Goal: Task Accomplishment & Management: Complete application form

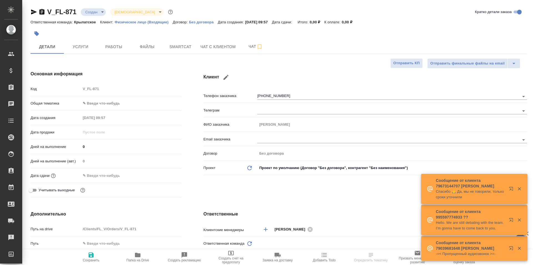
select select "RU"
type textarea "x"
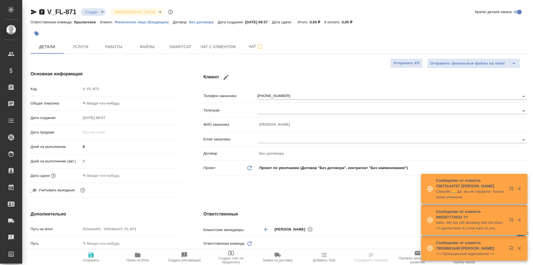
type textarea "x"
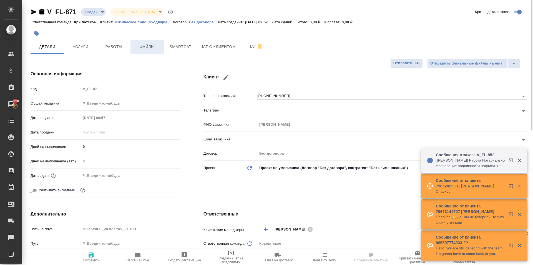
click at [152, 48] on span "Файлы" at bounding box center [147, 46] width 27 height 7
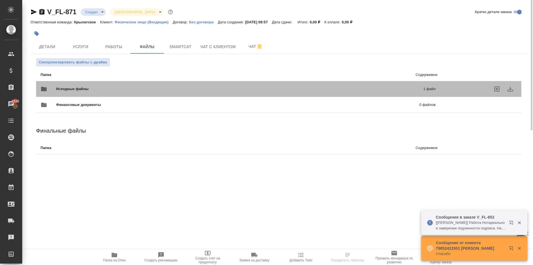
click at [94, 89] on span "Исходные файлы" at bounding box center [156, 89] width 200 height 6
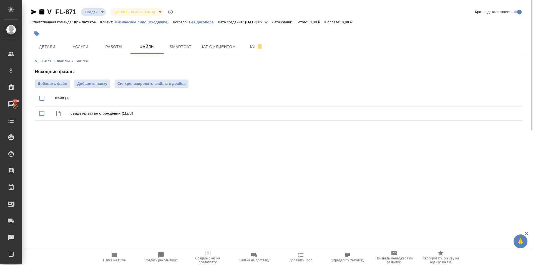
click at [116, 254] on icon "button" at bounding box center [115, 254] width 6 height 4
click at [80, 43] on span "Услуги" at bounding box center [80, 46] width 27 height 7
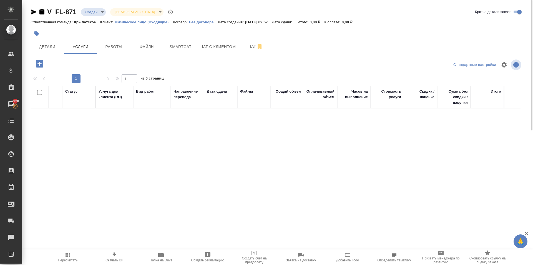
click at [39, 64] on icon "button" at bounding box center [40, 64] width 10 height 10
click at [49, 47] on span "Детали" at bounding box center [47, 46] width 27 height 7
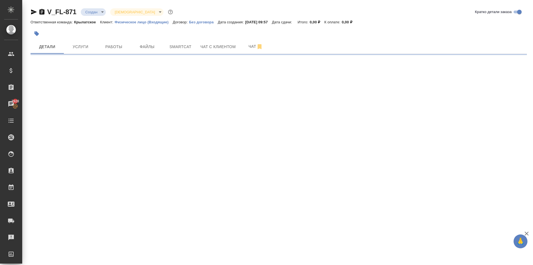
select select "RU"
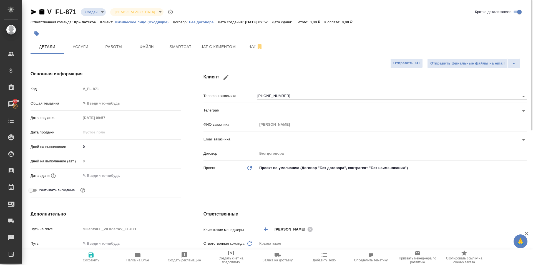
type textarea "x"
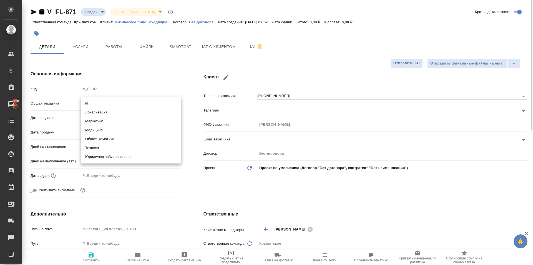
click at [125, 104] on body "🙏 .cls-1 fill:#fff; AWATERA Kasymov Timur Клиенты Спецификации Заказы 2928 Чаты…" at bounding box center [266, 132] width 533 height 265
drag, startPoint x: 122, startPoint y: 160, endPoint x: 117, endPoint y: 144, distance: 16.6
click at [122, 160] on li "Юридическая/Финансовая" at bounding box center [131, 156] width 100 height 9
type input "yr-fn"
type textarea "x"
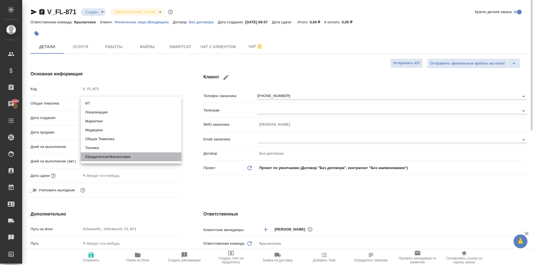
type textarea "x"
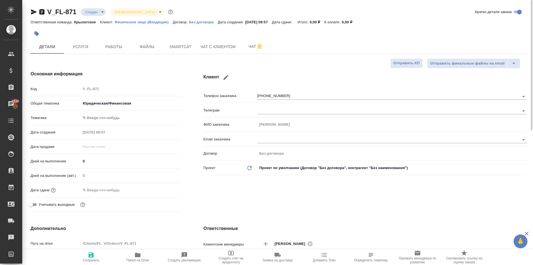
click at [109, 118] on body "🙏 .cls-1 fill:#fff; AWATERA Kasymov Timur Клиенты Спецификации Заказы 2928 Чаты…" at bounding box center [266, 132] width 533 height 265
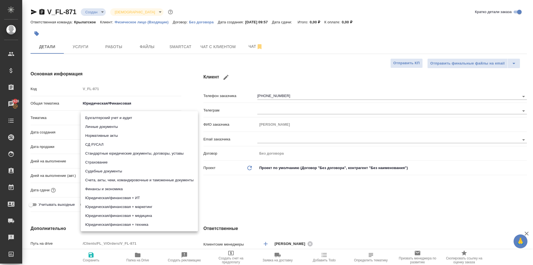
click at [107, 125] on li "Личные документы" at bounding box center [139, 126] width 117 height 9
type textarea "x"
type input "5a8b8b956a9677013d343cfe"
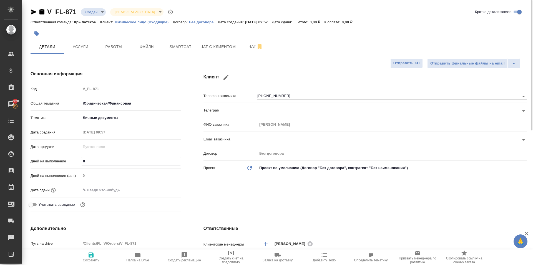
drag, startPoint x: 91, startPoint y: 162, endPoint x: 83, endPoint y: 160, distance: 8.3
click at [77, 157] on div "Дней на выполнение 0" at bounding box center [106, 161] width 151 height 10
type input "1"
type textarea "x"
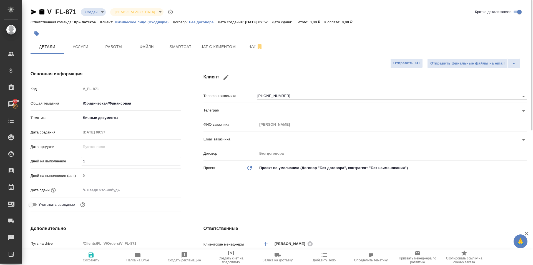
type textarea "x"
type input "1"
click at [91, 189] on input "text" at bounding box center [105, 190] width 49 height 8
click at [168, 189] on icon "button" at bounding box center [165, 189] width 7 height 7
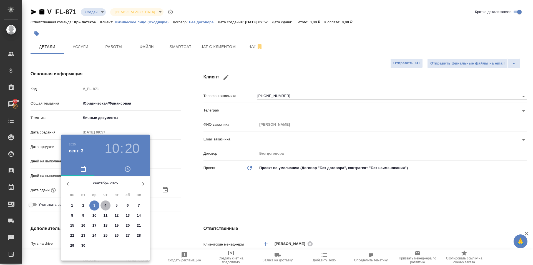
click at [104, 205] on span "4" at bounding box center [105, 205] width 10 height 6
type input "04.09.2025 10:20"
type textarea "x"
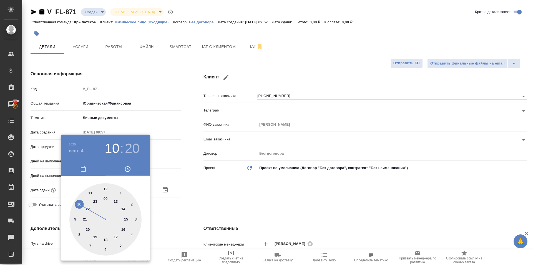
click at [107, 187] on div at bounding box center [105, 219] width 72 height 72
type input "04.09.2025 12:20"
type textarea "x"
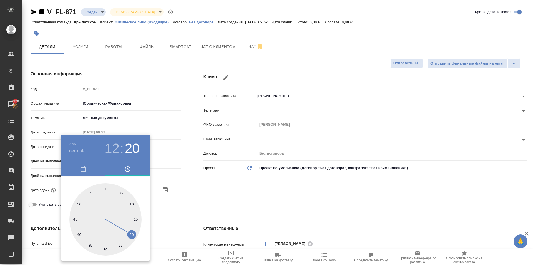
click at [105, 187] on div at bounding box center [105, 219] width 72 height 72
type input "04.09.2025 12:00"
type textarea "x"
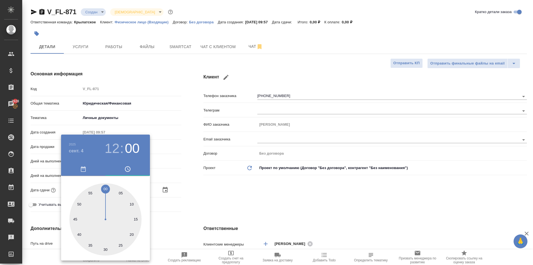
click at [105, 187] on div at bounding box center [105, 219] width 72 height 72
type textarea "x"
drag, startPoint x: 225, startPoint y: 202, endPoint x: 217, endPoint y: 203, distance: 8.2
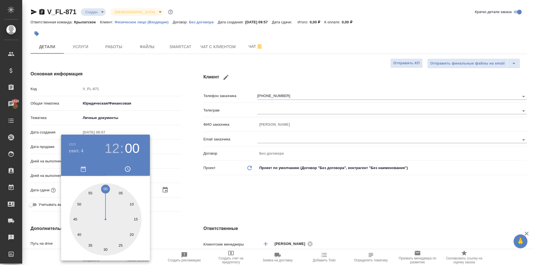
click at [225, 203] on div at bounding box center [266, 132] width 533 height 265
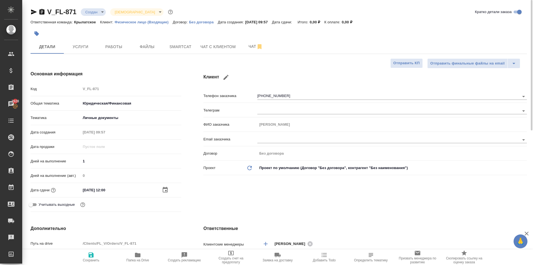
click at [64, 204] on span "Учитывать выходные" at bounding box center [57, 205] width 36 height 6
click at [41, 204] on input "Учитывать выходные" at bounding box center [31, 204] width 20 height 7
checkbox input "true"
type textarea "x"
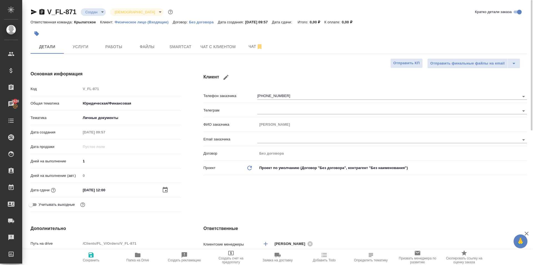
type textarea "x"
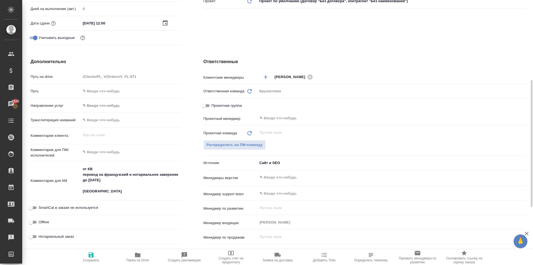
scroll to position [83, 0]
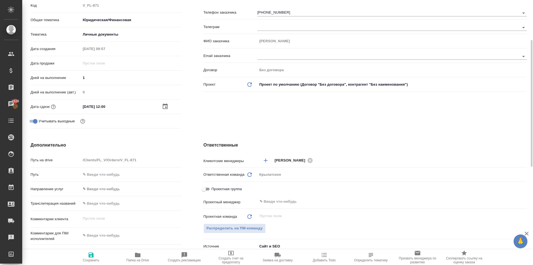
click at [64, 121] on span "Учитывать выходные" at bounding box center [57, 121] width 36 height 6
click at [45, 121] on input "Учитывать выходные" at bounding box center [35, 121] width 20 height 7
checkbox input "false"
type textarea "x"
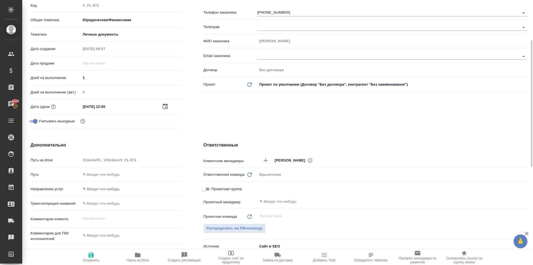
type textarea "x"
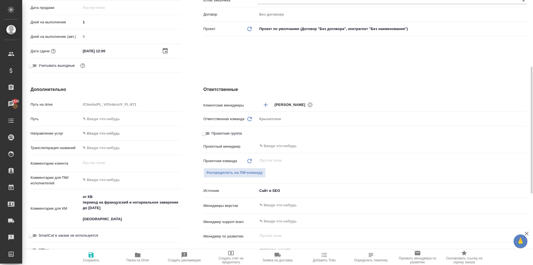
scroll to position [194, 0]
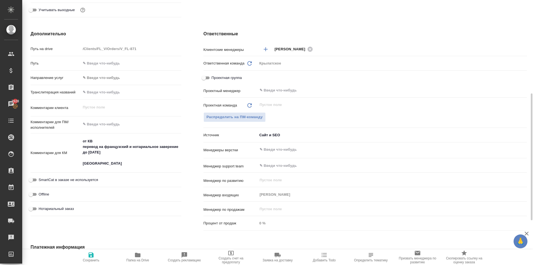
click at [105, 79] on body "🙏 .cls-1 fill:#fff; AWATERA Kasymov Timur Клиенты Спецификации Заказы 2928 Чаты…" at bounding box center [266, 132] width 533 height 265
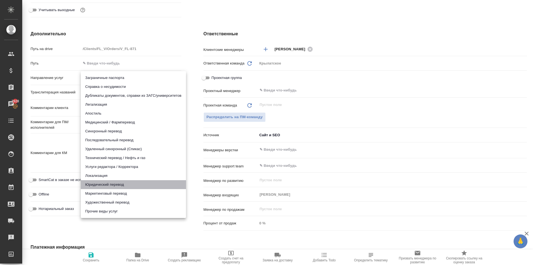
drag, startPoint x: 108, startPoint y: 187, endPoint x: 108, endPoint y: 182, distance: 4.2
click at [107, 187] on li "Юридический перевод" at bounding box center [133, 184] width 105 height 9
type input "legalTranslation"
type textarea "x"
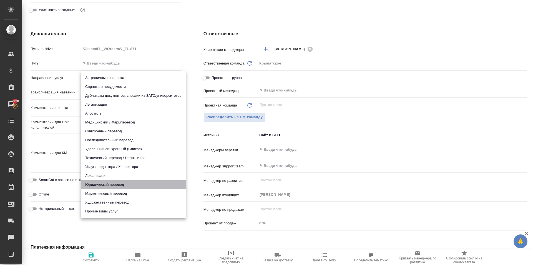
type textarea "x"
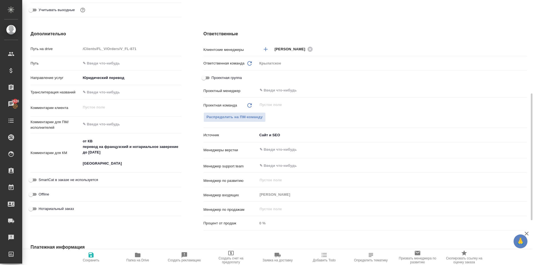
click at [63, 207] on span "Нотариальный заказ" at bounding box center [56, 209] width 35 height 6
click at [41, 207] on input "Нотариальный заказ" at bounding box center [31, 208] width 20 height 7
checkbox input "true"
type textarea "x"
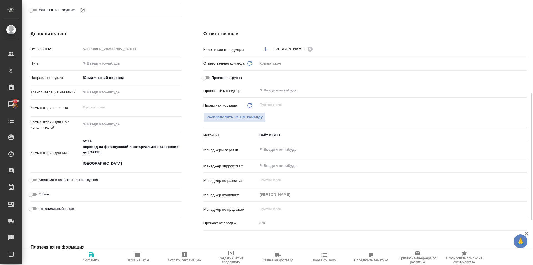
type textarea "x"
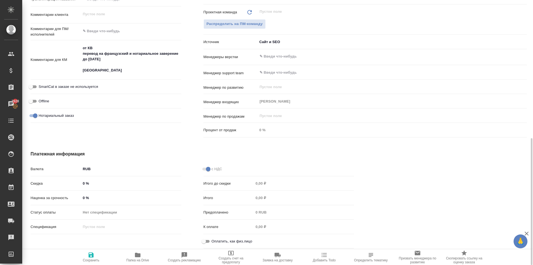
click at [204, 241] on input "Оплатить, как физ.лицо" at bounding box center [204, 241] width 20 height 7
checkbox input "true"
type textarea "x"
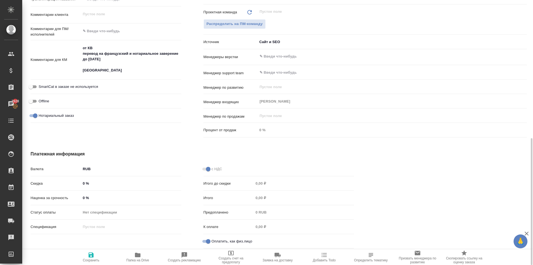
click at [69, 83] on label "SmartCat в заказе не используется" at bounding box center [62, 86] width 70 height 7
click at [41, 83] on input "SmartCat в заказе не используется" at bounding box center [31, 86] width 20 height 7
checkbox input "true"
type textarea "x"
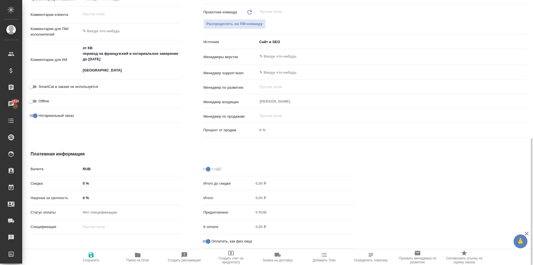
type textarea "x"
click at [88, 256] on icon "button" at bounding box center [91, 254] width 7 height 7
type textarea "x"
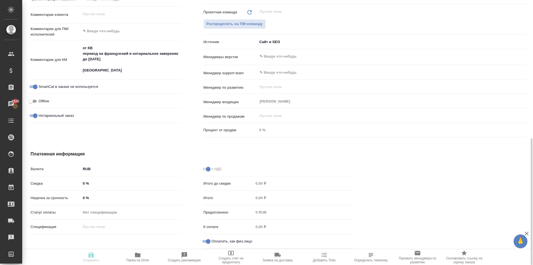
type textarea "x"
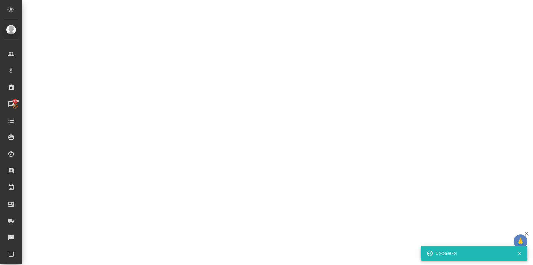
select select "RU"
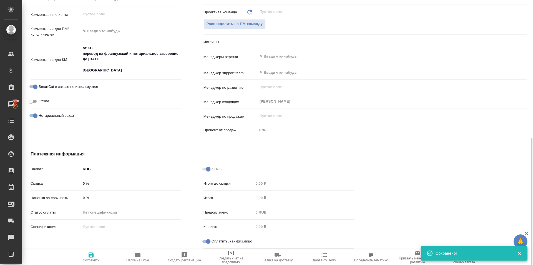
type textarea "x"
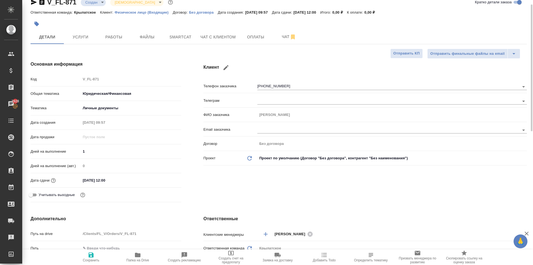
scroll to position [0, 0]
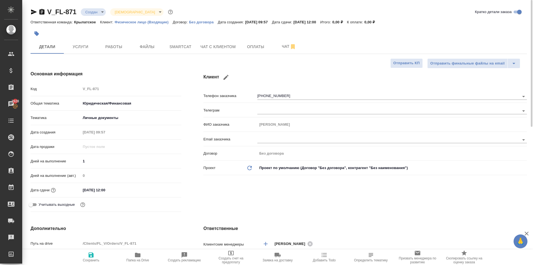
drag, startPoint x: 89, startPoint y: 253, endPoint x: 131, endPoint y: 86, distance: 172.5
click at [89, 253] on icon "button" at bounding box center [91, 254] width 5 height 5
type textarea "x"
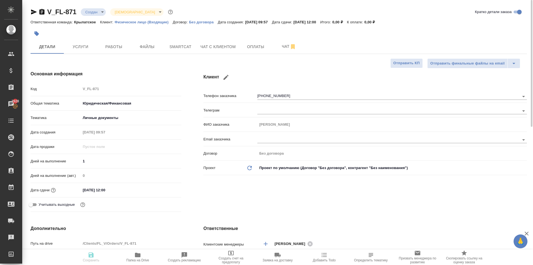
type textarea "x"
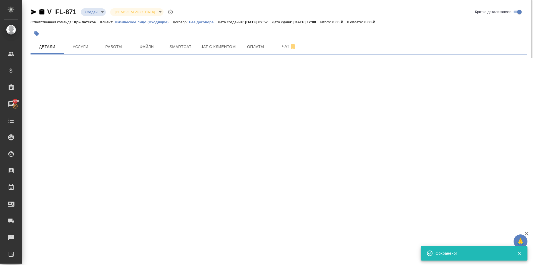
select select "RU"
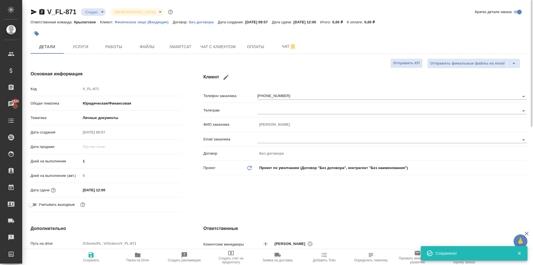
type textarea "x"
click at [37, 30] on button "button" at bounding box center [37, 33] width 12 height 12
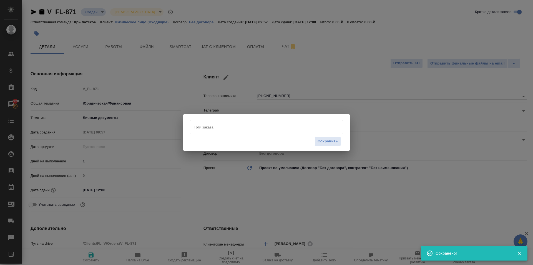
drag, startPoint x: 213, startPoint y: 135, endPoint x: 208, endPoint y: 127, distance: 9.1
click at [212, 133] on div "Тэги заказа Тэги заказа Сохранить" at bounding box center [266, 134] width 153 height 29
click at [208, 127] on input "Тэги заказа" at bounding box center [261, 126] width 138 height 9
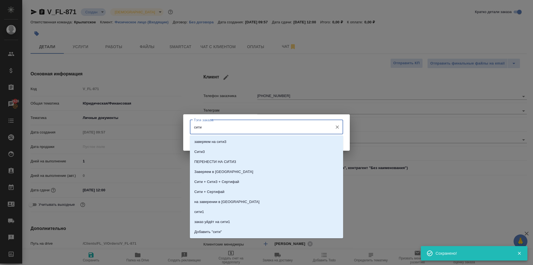
type input "сити1"
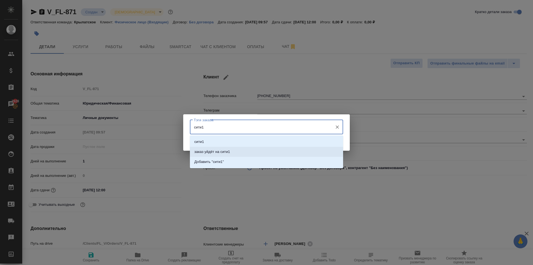
click at [274, 154] on li "заказ уйдёт на сити1" at bounding box center [266, 152] width 153 height 10
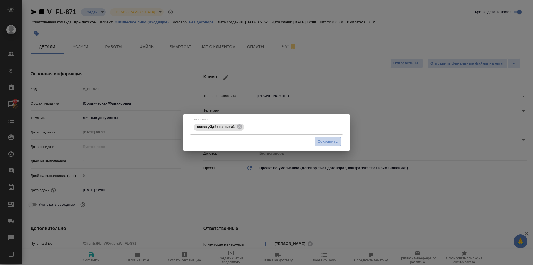
click at [327, 141] on span "Сохранить" at bounding box center [328, 141] width 20 height 6
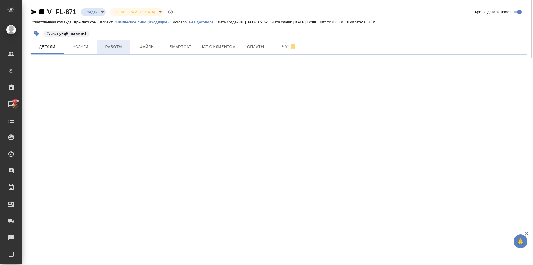
select select "RU"
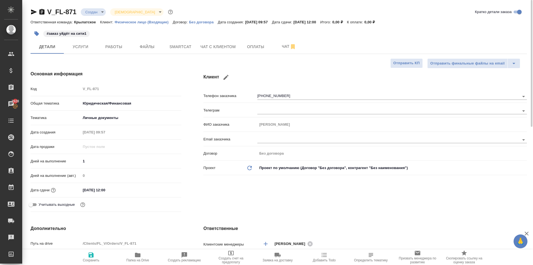
type textarea "x"
click at [83, 49] on span "Услуги" at bounding box center [80, 46] width 27 height 7
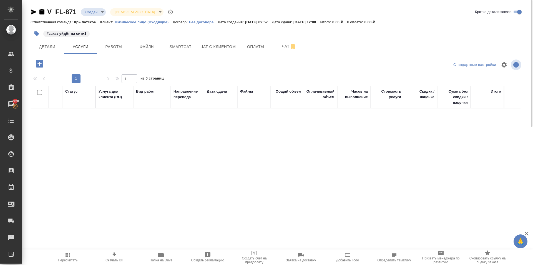
click at [42, 63] on icon "button" at bounding box center [39, 63] width 7 height 7
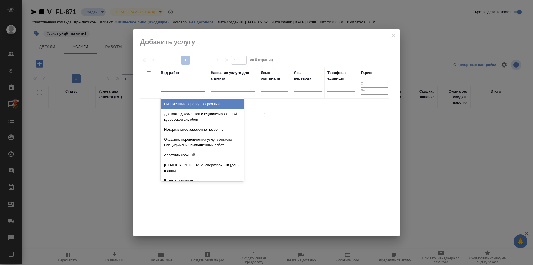
click at [162, 85] on div at bounding box center [183, 86] width 44 height 8
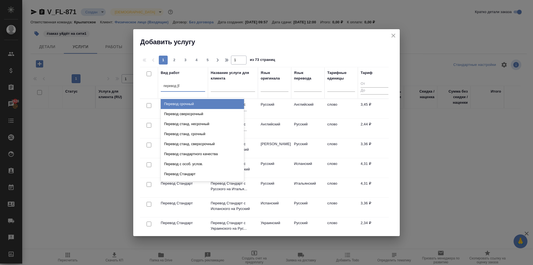
type input "перевод ст"
drag, startPoint x: 206, startPoint y: 104, endPoint x: 260, endPoint y: 95, distance: 54.0
click at [207, 104] on div "Перевод станд. несрочный" at bounding box center [202, 104] width 83 height 10
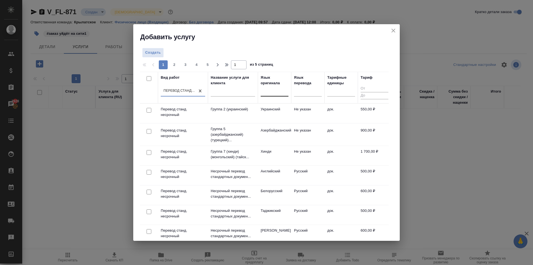
drag, startPoint x: 266, startPoint y: 89, endPoint x: 270, endPoint y: 96, distance: 7.7
click at [268, 92] on div at bounding box center [275, 91] width 28 height 8
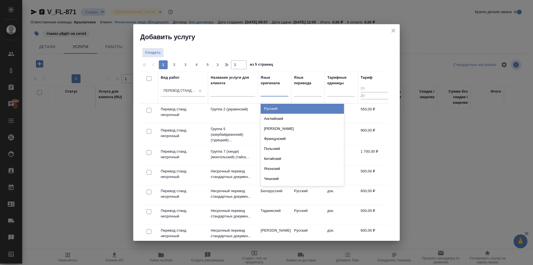
click at [280, 109] on div "Русский" at bounding box center [302, 109] width 83 height 10
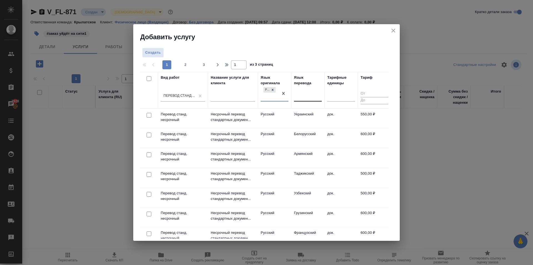
click at [303, 99] on div at bounding box center [308, 96] width 28 height 8
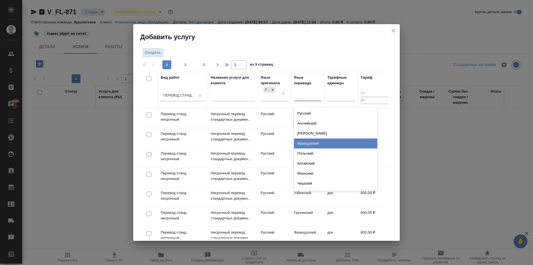
click at [319, 141] on div "Французский" at bounding box center [335, 143] width 83 height 10
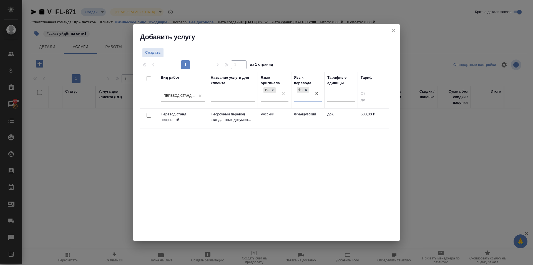
click at [311, 120] on td "Французский" at bounding box center [307, 118] width 33 height 19
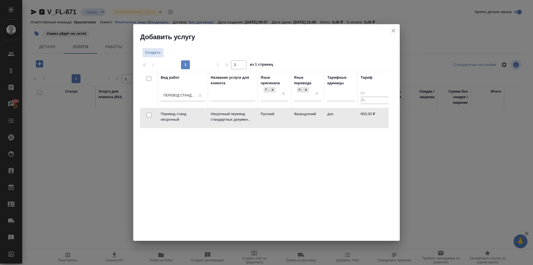
click at [311, 120] on td "Французский" at bounding box center [307, 117] width 33 height 19
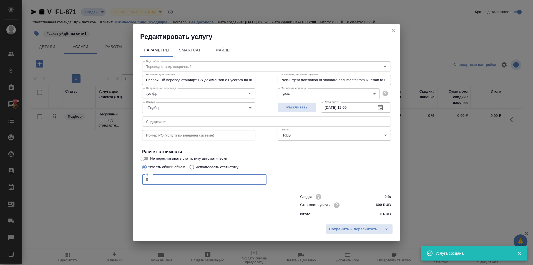
drag, startPoint x: 151, startPoint y: 181, endPoint x: 134, endPoint y: 184, distance: 17.8
click at [134, 184] on div "Параметры SmartCat Файлы Вид работ Перевод станд. несрочный Вид работ Название …" at bounding box center [266, 131] width 266 height 180
type input "2"
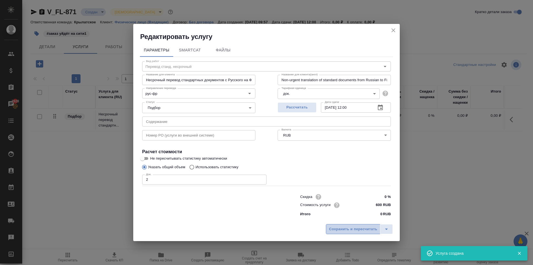
click at [367, 229] on span "Сохранить и пересчитать" at bounding box center [353, 229] width 48 height 6
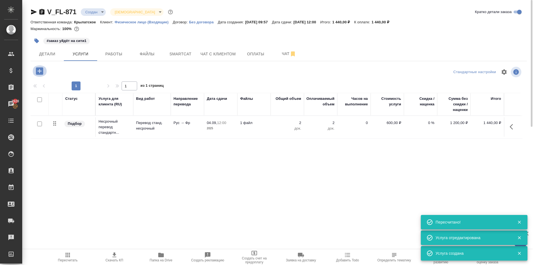
click at [45, 67] on button "button" at bounding box center [39, 70] width 15 height 11
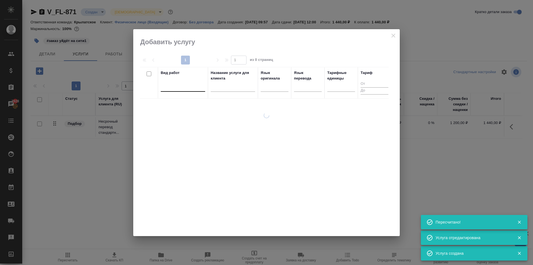
click at [182, 87] on div at bounding box center [183, 86] width 44 height 8
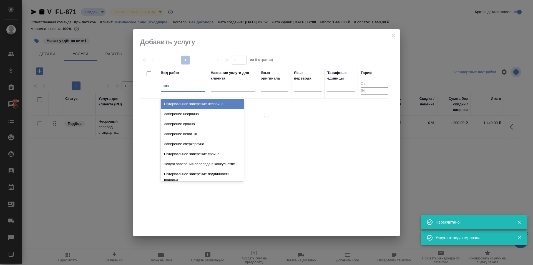
type input "завер"
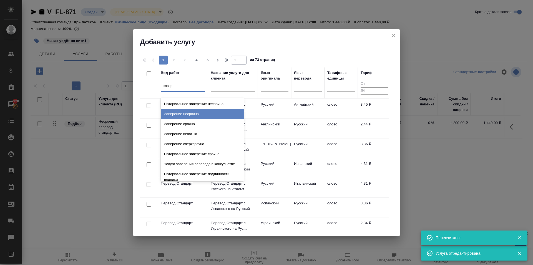
click at [198, 113] on div "Заверение несрочно" at bounding box center [202, 114] width 83 height 10
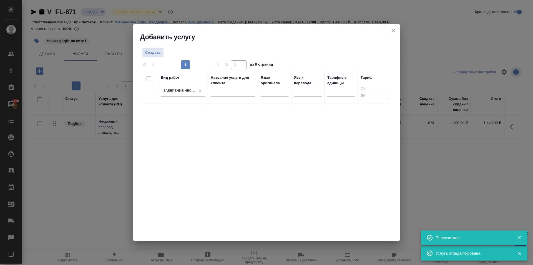
click at [345, 85] on div "Тарифные единицы" at bounding box center [341, 80] width 28 height 11
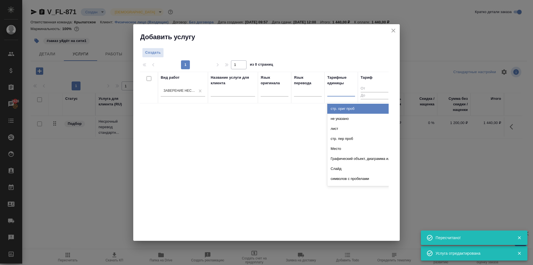
click at [344, 89] on div at bounding box center [341, 91] width 28 height 8
type input "до"
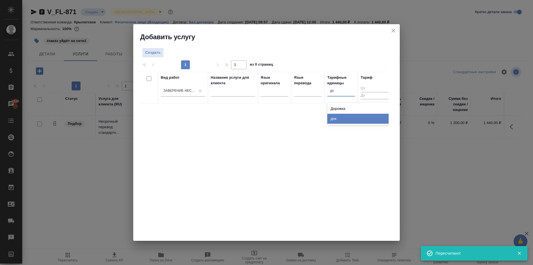
drag, startPoint x: 344, startPoint y: 116, endPoint x: 291, endPoint y: 101, distance: 56.0
click at [343, 116] on div "док." at bounding box center [368, 119] width 83 height 10
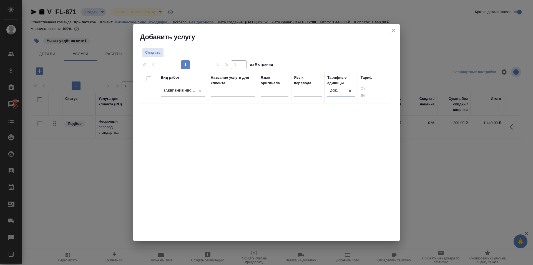
click at [155, 46] on div "Создать 1 1 из 0 страниц Вид работ Заверение несрочно Название услуги для клиен…" at bounding box center [266, 140] width 266 height 199
click at [157, 53] on span "Создать" at bounding box center [153, 52] width 16 height 6
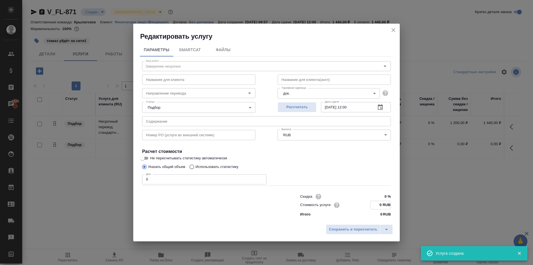
drag, startPoint x: 377, startPoint y: 204, endPoint x: 394, endPoint y: 207, distance: 16.7
click at [394, 207] on div "Параметры SmartCat Файлы Вид работ Заверение несрочно Вид работ Название для кл…" at bounding box center [266, 131] width 266 height 180
type input "662.5 RUB"
drag, startPoint x: 196, startPoint y: 179, endPoint x: 120, endPoint y: 175, distance: 75.9
click at [120, 175] on div "Редактировать услугу Параметры SmartCat Файлы Вид работ Заверение несрочно Вид …" at bounding box center [266, 132] width 533 height 265
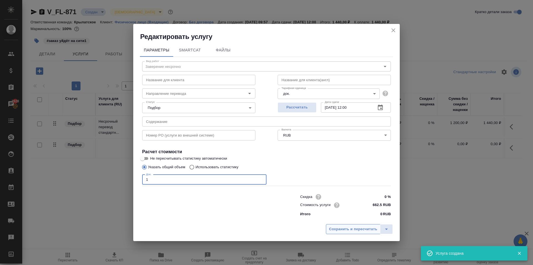
type input "1"
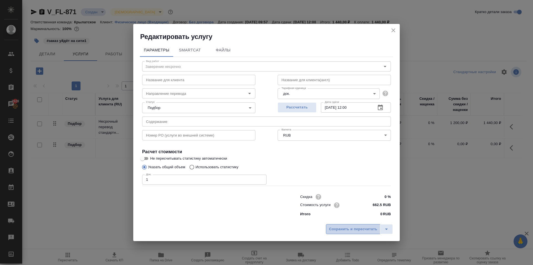
click at [338, 226] on span "Сохранить и пересчитать" at bounding box center [353, 229] width 48 height 6
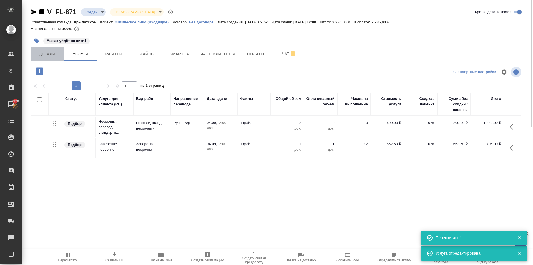
click at [61, 56] on button "Детали" at bounding box center [47, 54] width 33 height 14
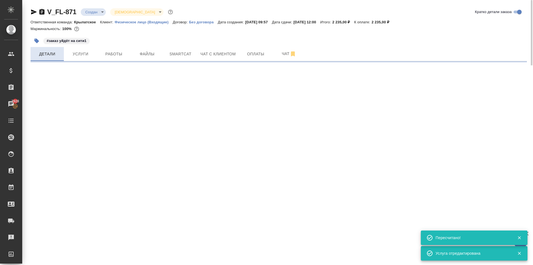
select select "RU"
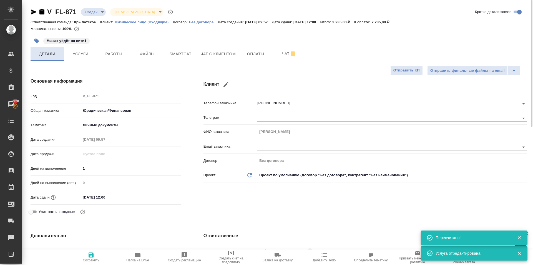
type textarea "x"
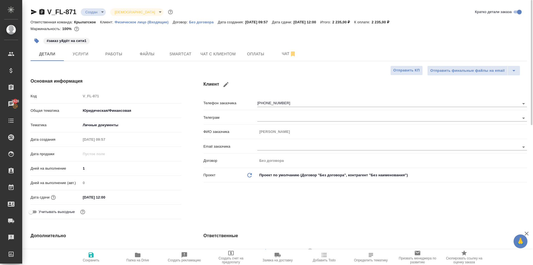
click at [206, 57] on span "Чат с клиентом" at bounding box center [217, 54] width 35 height 7
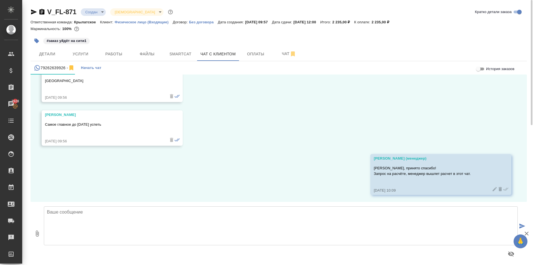
scroll to position [378, 0]
click at [79, 57] on span "Услуги" at bounding box center [80, 54] width 27 height 7
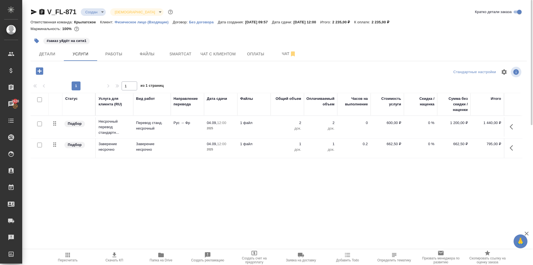
click at [65, 259] on span "Пересчитать" at bounding box center [68, 260] width 20 height 4
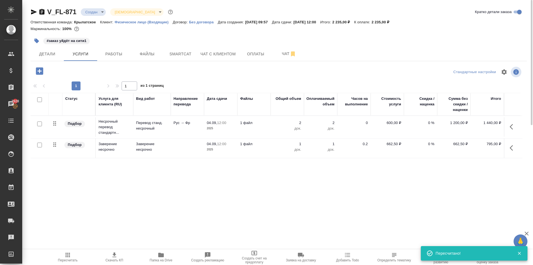
drag, startPoint x: 256, startPoint y: 32, endPoint x: 255, endPoint y: 37, distance: 5.0
click at [256, 32] on div at bounding box center [279, 32] width 496 height 1
click at [221, 54] on span "Чат с клиентом" at bounding box center [217, 54] width 35 height 7
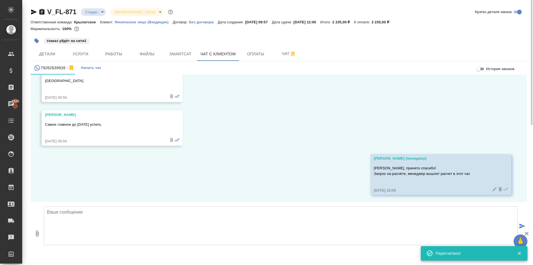
scroll to position [378, 0]
click at [86, 217] on textarea at bounding box center [281, 225] width 474 height 39
paste textarea "Срок исполнения: 2 рабочих дня. Общая стоимость заказа составит: 2 235 руб. (!)…"
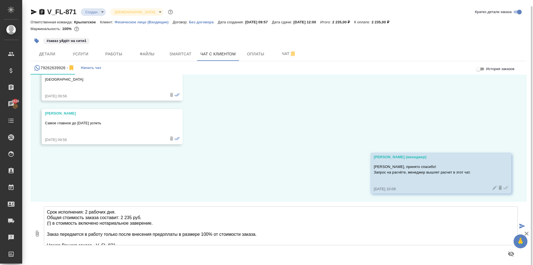
scroll to position [23, 0]
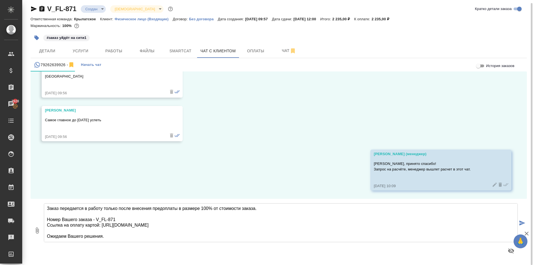
click at [135, 238] on textarea "Срок исполнения: 2 рабочих дня. Общая стоимость заказа составит: 2 235 руб. (!)…" at bounding box center [281, 222] width 474 height 39
type textarea "Срок исполнения: 2 рабочих дня. Общая стоимость заказа составит: 2 235 руб. (!)…"
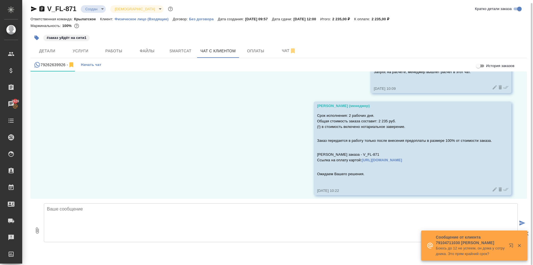
scroll to position [480, 0]
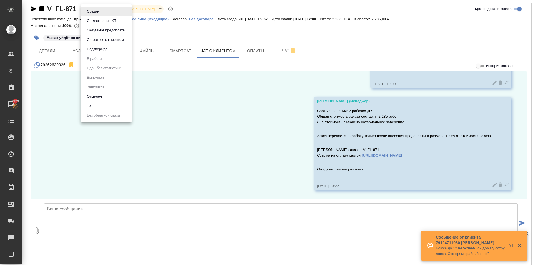
click at [94, 8] on body "🙏 .cls-1 fill:#fff; AWATERA Kasymov Timur Клиенты Спецификации Заказы 2929 Чаты…" at bounding box center [266, 132] width 533 height 265
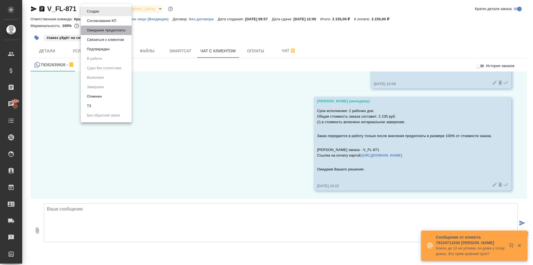
click at [98, 29] on button "Ожидание предоплаты" at bounding box center [106, 30] width 42 height 6
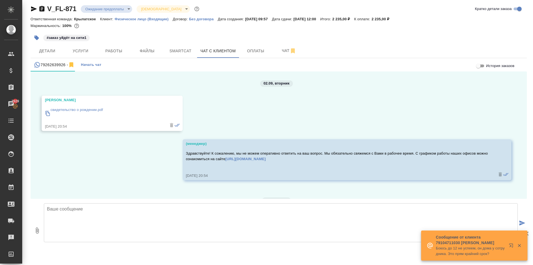
scroll to position [338, 0]
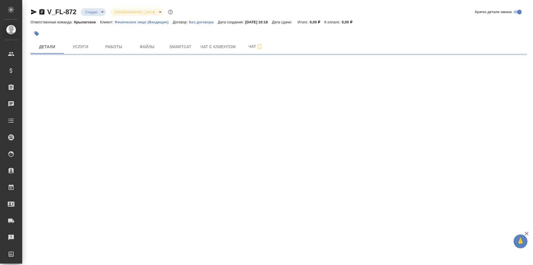
select select "RU"
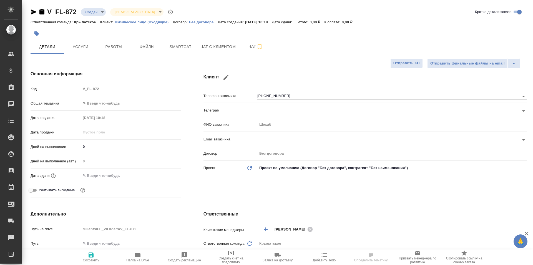
type textarea "x"
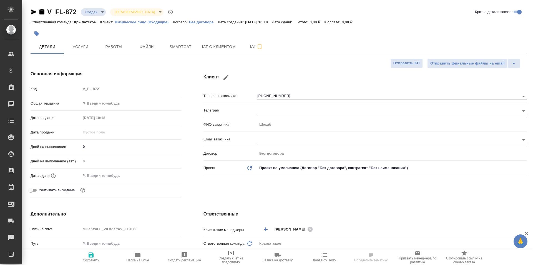
type textarea "x"
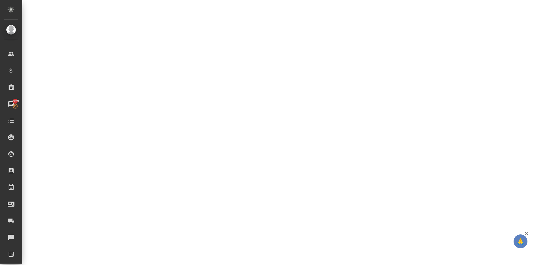
select select "RU"
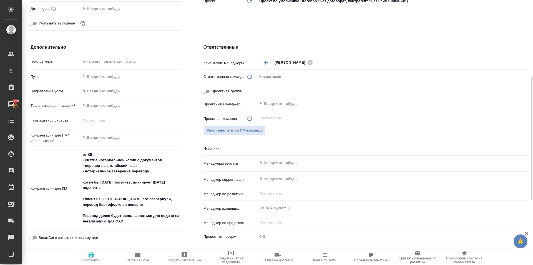
type textarea "x"
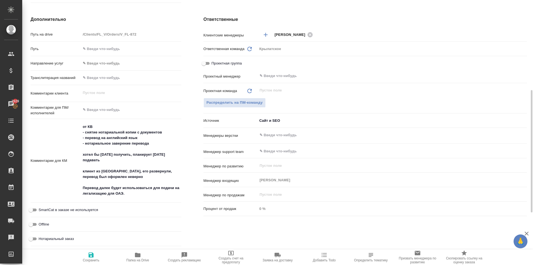
scroll to position [305, 0]
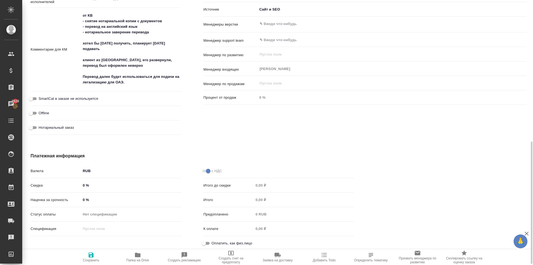
click at [64, 129] on span "Нотариальный заказ" at bounding box center [56, 128] width 35 height 6
click at [41, 129] on input "Нотариальный заказ" at bounding box center [31, 127] width 20 height 7
checkbox input "true"
type textarea "x"
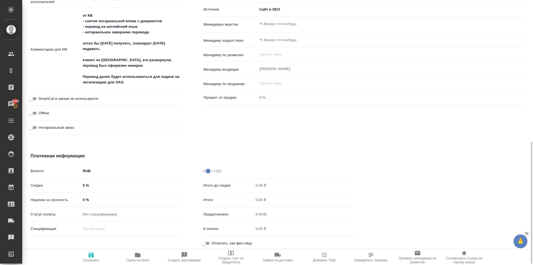
type textarea "x"
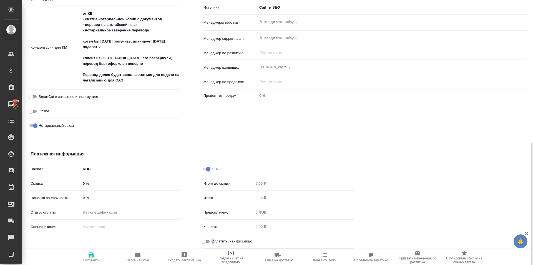
click at [212, 238] on span "Оплатить, как физ.лицо" at bounding box center [231, 241] width 41 height 6
click at [207, 237] on div "Оплатить, как физ.лицо" at bounding box center [278, 241] width 151 height 10
click at [204, 240] on input "Оплатить, как физ.лицо" at bounding box center [204, 241] width 20 height 7
checkbox input "true"
type textarea "x"
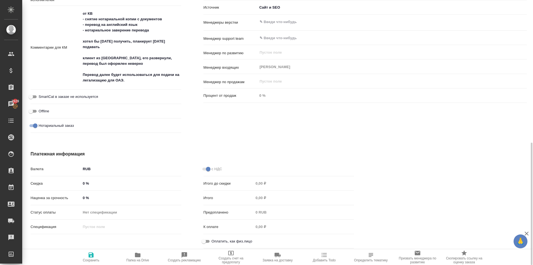
type textarea "x"
click at [93, 254] on icon "button" at bounding box center [91, 254] width 5 height 5
type textarea "x"
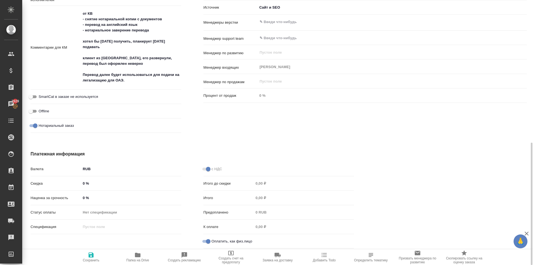
type textarea "x"
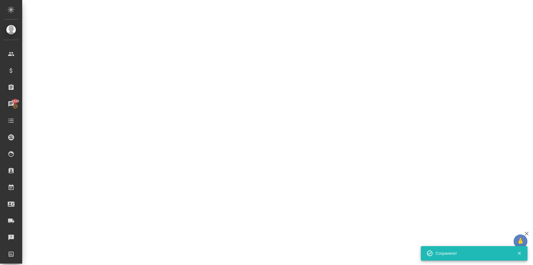
select select "RU"
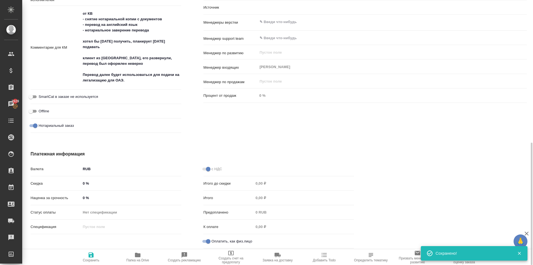
type textarea "x"
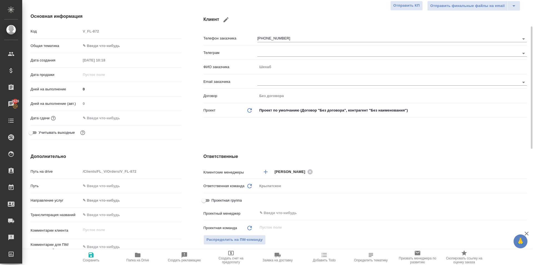
scroll to position [0, 0]
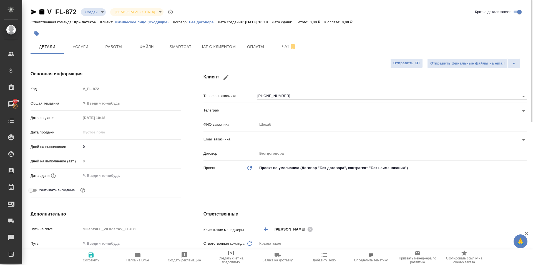
click at [137, 255] on icon "button" at bounding box center [138, 254] width 6 height 4
type textarea "x"
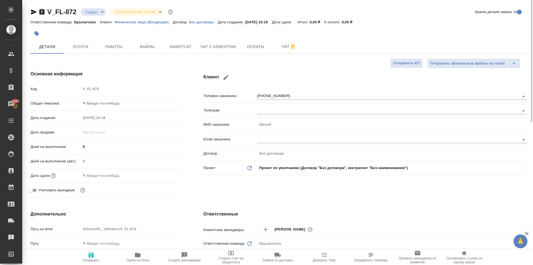
type textarea "x"
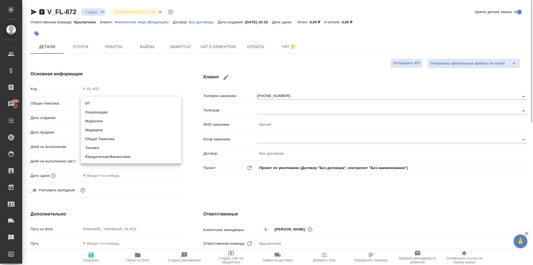
click at [117, 103] on body "🙏 .cls-1 fill:#fff; AWATERA Kasymov Timur Клиенты Спецификации Заказы 2930 Чаты…" at bounding box center [266, 132] width 533 height 265
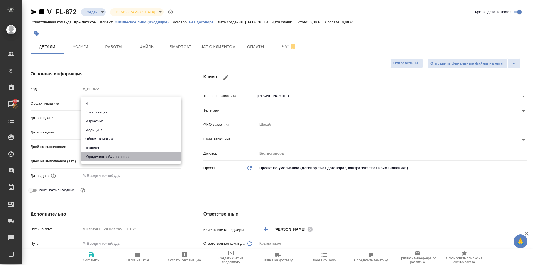
drag, startPoint x: 124, startPoint y: 158, endPoint x: 114, endPoint y: 132, distance: 27.7
click at [123, 158] on li "Юридическая/Финансовая" at bounding box center [131, 156] width 100 height 9
type input "yr-fn"
type textarea "x"
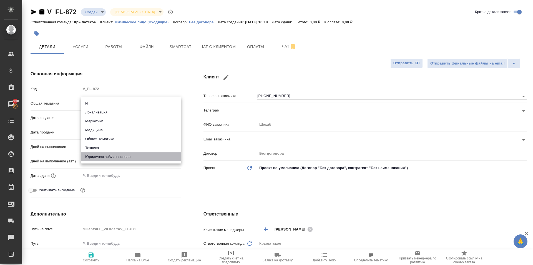
type textarea "x"
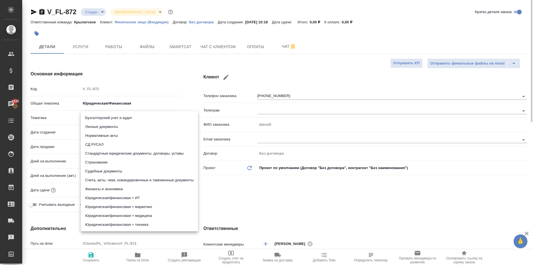
click at [106, 115] on body "🙏 .cls-1 fill:#fff; AWATERA Kasymov Timur Клиенты Спецификации Заказы 2930 Чаты…" at bounding box center [266, 132] width 533 height 265
click at [109, 128] on li "Личные документы" at bounding box center [139, 126] width 117 height 9
type textarea "x"
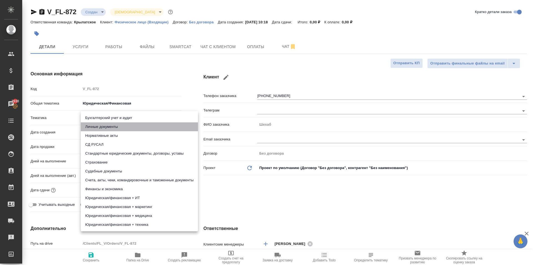
type input "5a8b8b956a9677013d343cfe"
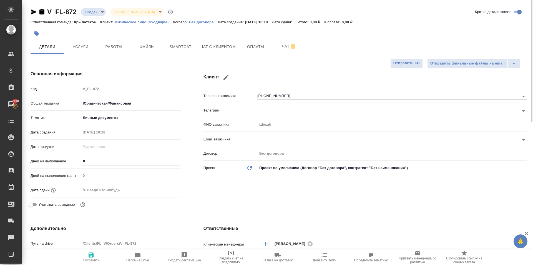
drag, startPoint x: 98, startPoint y: 160, endPoint x: 83, endPoint y: 156, distance: 15.8
click at [83, 157] on div "0" at bounding box center [131, 161] width 100 height 9
type input "1"
type textarea "x"
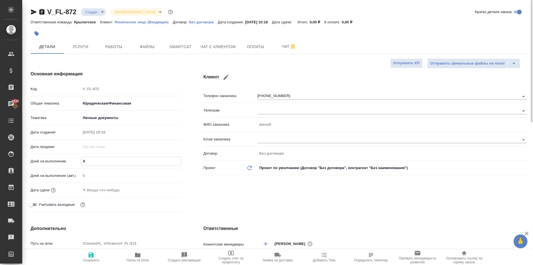
type textarea "x"
type input "1"
drag, startPoint x: 94, startPoint y: 189, endPoint x: 102, endPoint y: 187, distance: 8.2
click at [94, 189] on input "text" at bounding box center [105, 190] width 49 height 8
click at [166, 189] on icon "button" at bounding box center [165, 189] width 7 height 7
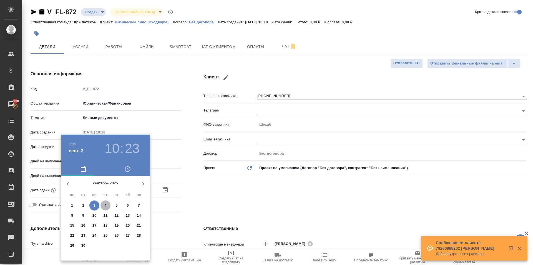
click at [106, 203] on p "4" at bounding box center [105, 205] width 2 height 6
type input "04.09.2025 10:23"
type textarea "x"
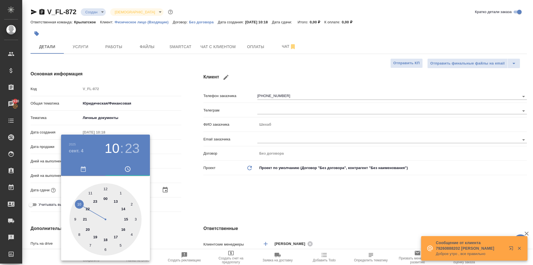
click at [104, 189] on div at bounding box center [105, 219] width 72 height 72
type input "04.09.2025 12:00"
type textarea "x"
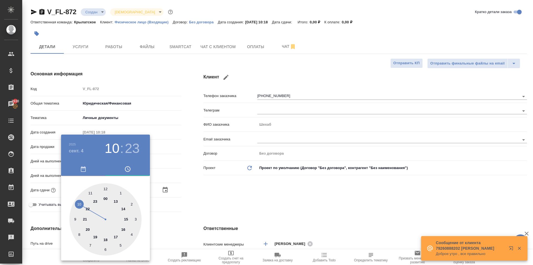
type textarea "x"
drag, startPoint x: 235, startPoint y: 199, endPoint x: 136, endPoint y: 211, distance: 99.5
click at [230, 200] on div at bounding box center [266, 132] width 533 height 265
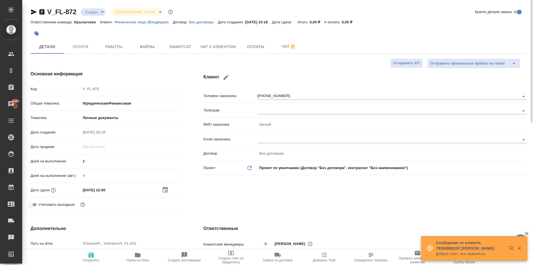
scroll to position [167, 0]
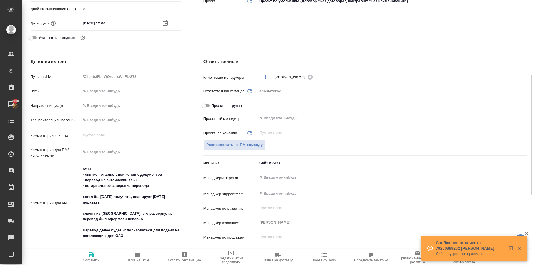
click at [101, 108] on body "🙏 .cls-1 fill:#fff; AWATERA Kasymov Timur Клиенты Спецификации Заказы 2930 Чаты…" at bounding box center [266, 132] width 533 height 265
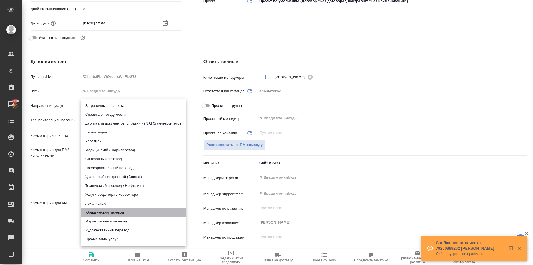
click at [105, 208] on li "Юридический перевод" at bounding box center [133, 212] width 105 height 9
type input "legalTranslation"
type textarea "x"
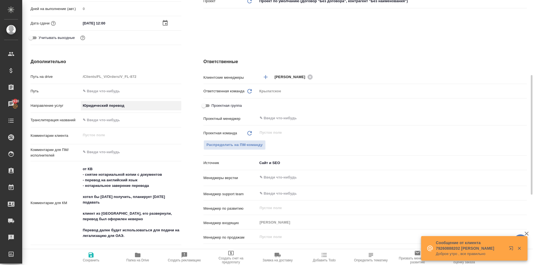
scroll to position [322, 0]
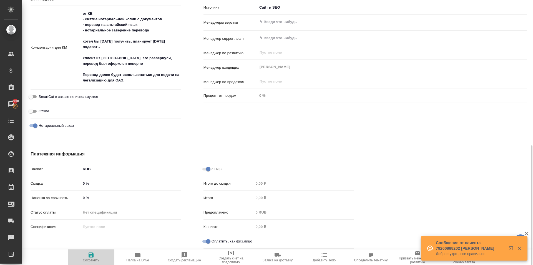
click at [89, 256] on icon "button" at bounding box center [91, 254] width 5 height 5
type textarea "x"
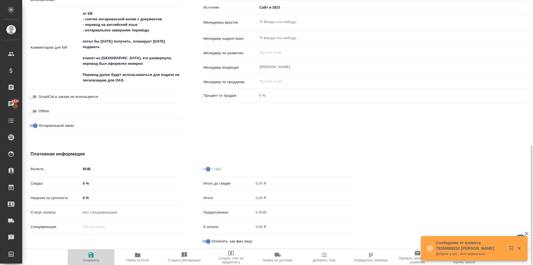
type textarea "x"
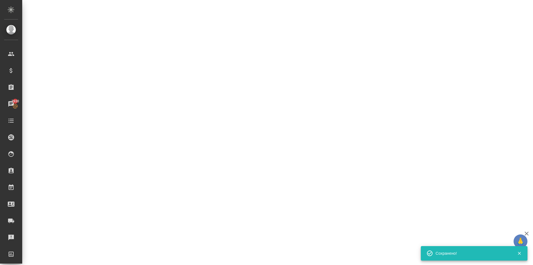
select select "RU"
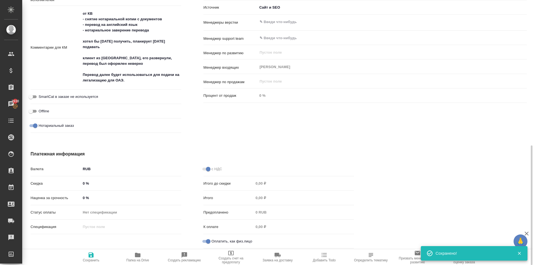
type textarea "x"
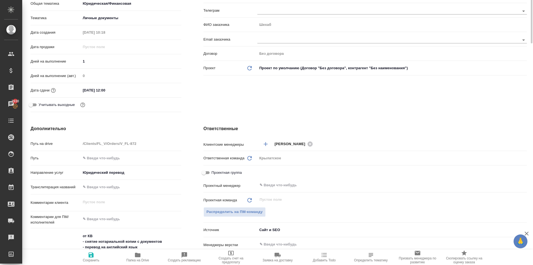
scroll to position [0, 0]
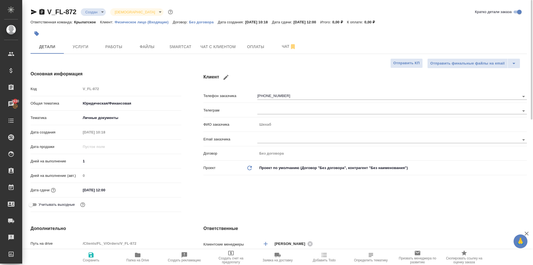
drag, startPoint x: 79, startPoint y: 52, endPoint x: 145, endPoint y: 84, distance: 72.7
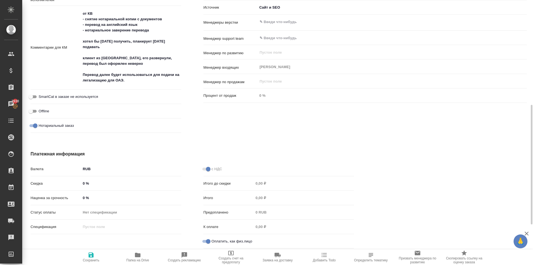
scroll to position [294, 0]
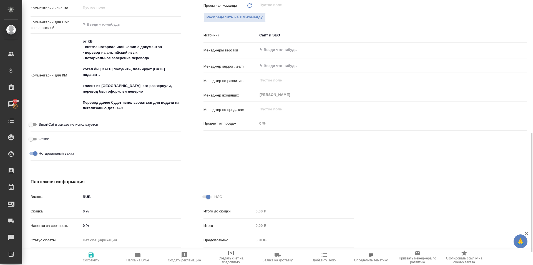
type textarea "x"
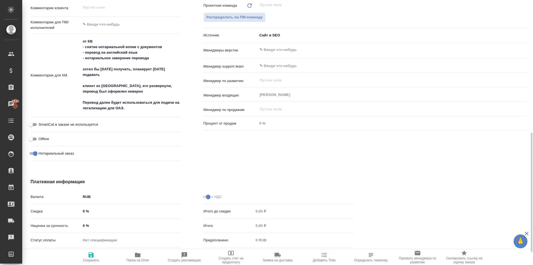
type textarea "x"
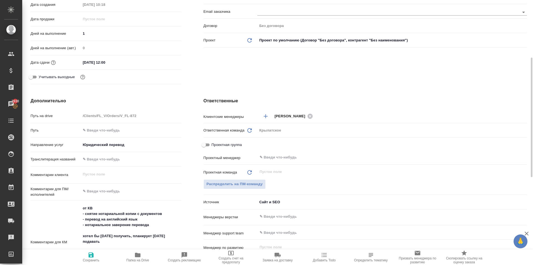
scroll to position [0, 0]
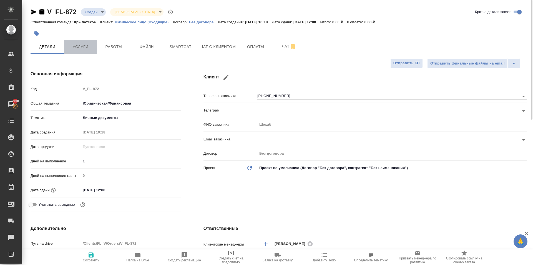
click at [77, 47] on span "Услуги" at bounding box center [80, 46] width 27 height 7
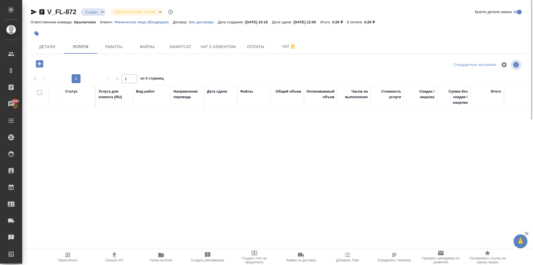
click at [42, 64] on icon "button" at bounding box center [39, 63] width 7 height 7
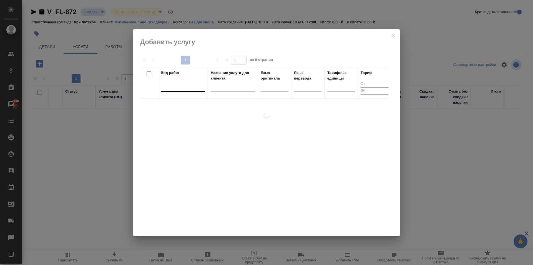
click at [189, 89] on div at bounding box center [183, 86] width 44 height 8
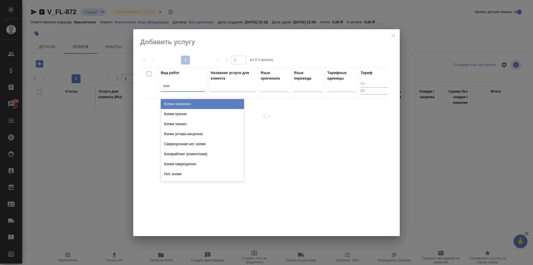
type input "копии"
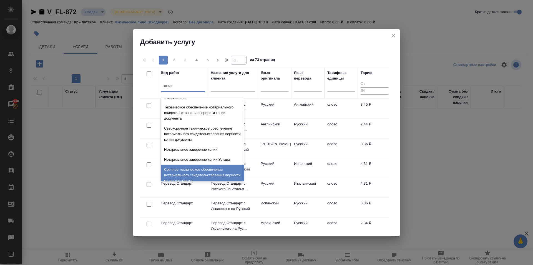
scroll to position [89, 0]
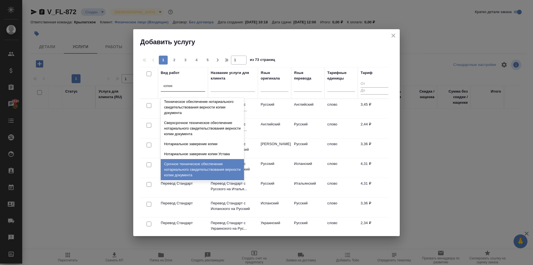
click at [214, 166] on div "Срочное техническое обеспечение нотариального свидетельствования верности копии…" at bounding box center [202, 169] width 83 height 21
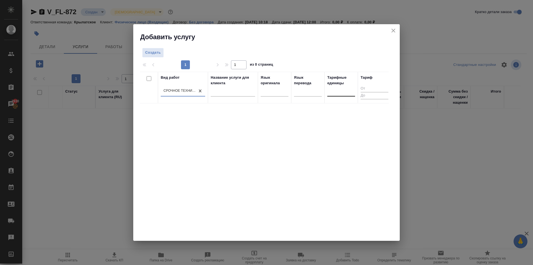
click at [344, 91] on div at bounding box center [341, 91] width 28 height 8
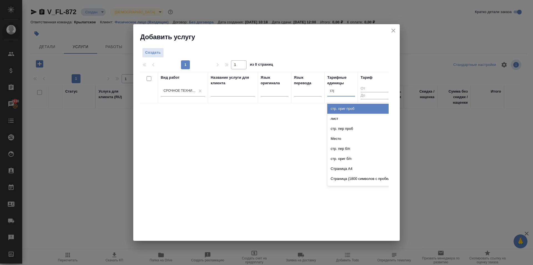
type input "стра"
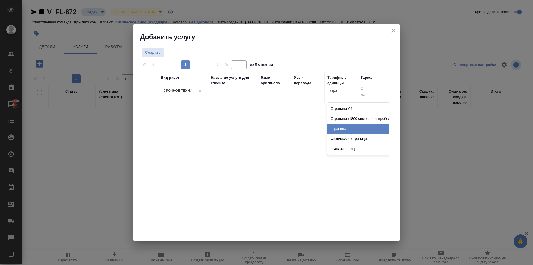
click at [349, 127] on div "страница" at bounding box center [368, 129] width 83 height 10
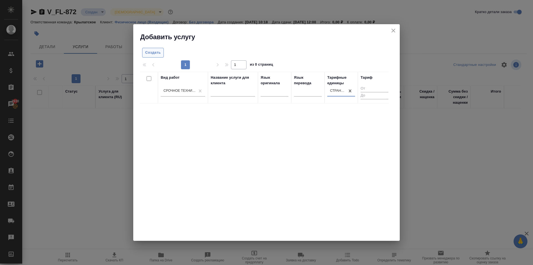
click at [160, 55] on button "Создать" at bounding box center [153, 53] width 22 height 10
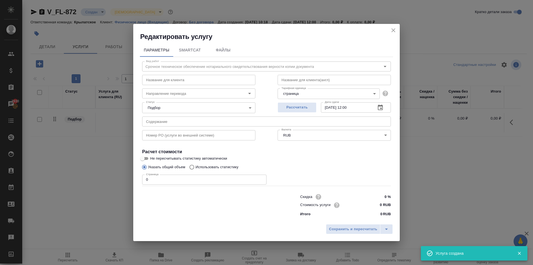
click at [374, 206] on input "0 RUB" at bounding box center [380, 205] width 21 height 8
type input "200 RUB"
drag, startPoint x: 193, startPoint y: 180, endPoint x: 129, endPoint y: 179, distance: 64.1
click at [129, 179] on div "Редактировать услугу Параметры SmartCat Файлы Вид работ Срочное техническое обе…" at bounding box center [266, 132] width 533 height 265
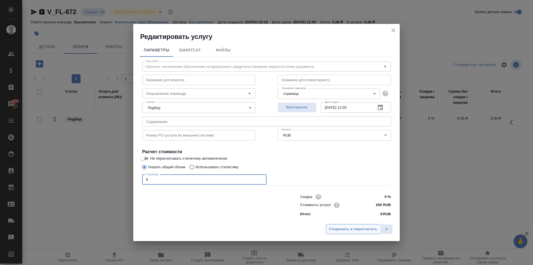
type input "6"
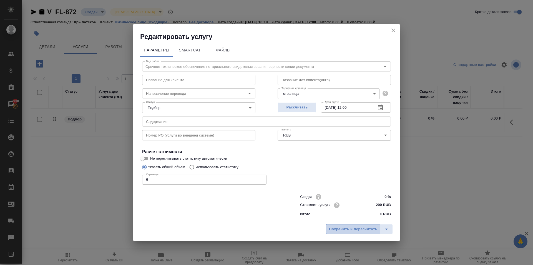
click at [344, 231] on span "Сохранить и пересчитать" at bounding box center [353, 229] width 48 height 6
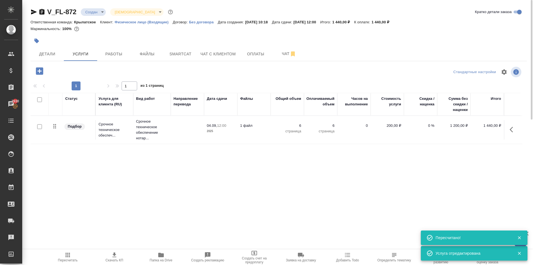
click at [71, 254] on icon "button" at bounding box center [67, 254] width 7 height 7
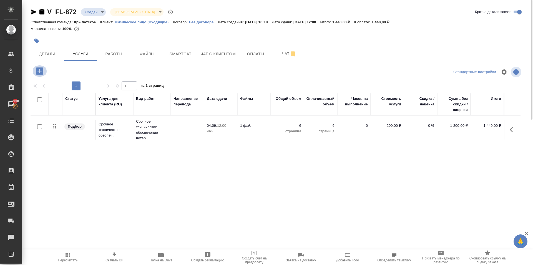
click at [36, 70] on icon "button" at bounding box center [39, 70] width 7 height 7
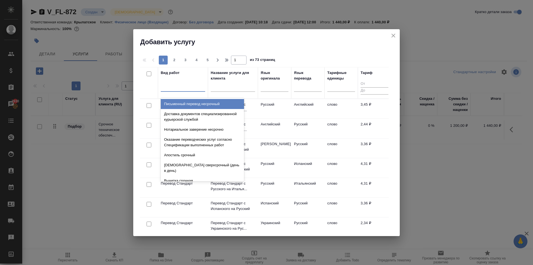
click at [180, 89] on div at bounding box center [183, 86] width 44 height 8
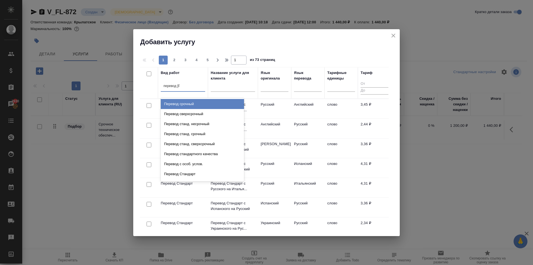
type input "перевод ст"
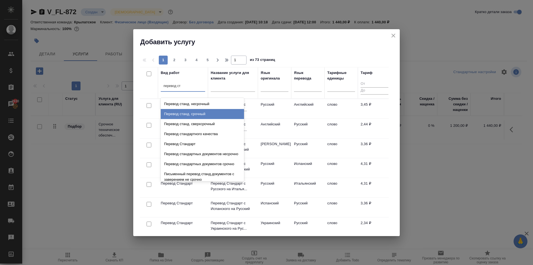
click at [222, 114] on div "Перевод станд. срочный" at bounding box center [202, 114] width 83 height 10
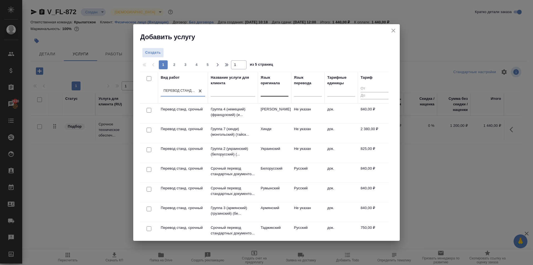
click at [274, 92] on div at bounding box center [275, 91] width 28 height 8
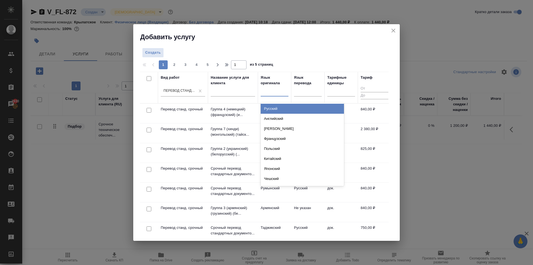
click at [282, 107] on div "Русский" at bounding box center [302, 109] width 83 height 10
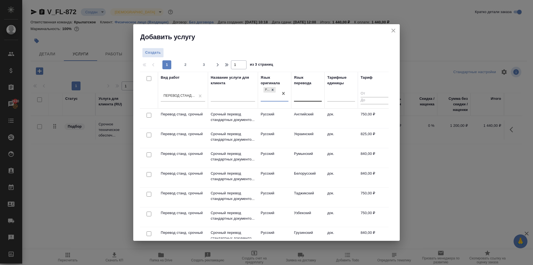
click at [303, 100] on div at bounding box center [308, 96] width 28 height 11
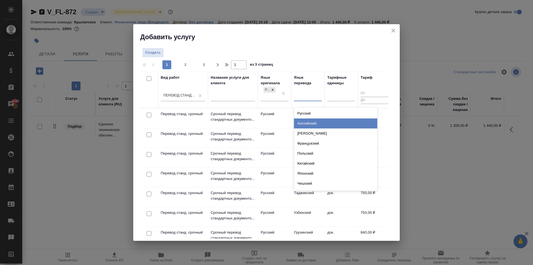
click at [306, 122] on div "Английский" at bounding box center [335, 123] width 83 height 10
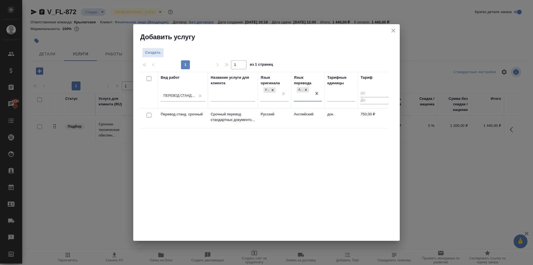
click at [292, 114] on td "Английский" at bounding box center [307, 118] width 33 height 19
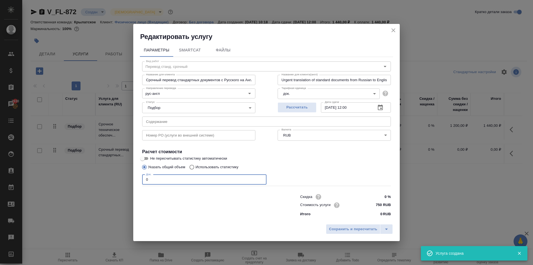
drag, startPoint x: 169, startPoint y: 177, endPoint x: 126, endPoint y: 175, distance: 42.8
click at [119, 176] on div "Редактировать услугу Параметры SmartCat Файлы Вид работ Перевод станд. срочный …" at bounding box center [266, 132] width 533 height 265
type input "1"
click at [346, 226] on span "Сохранить и пересчитать" at bounding box center [353, 229] width 48 height 6
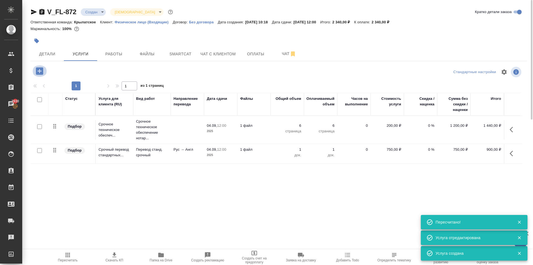
click at [42, 69] on icon "button" at bounding box center [39, 70] width 7 height 7
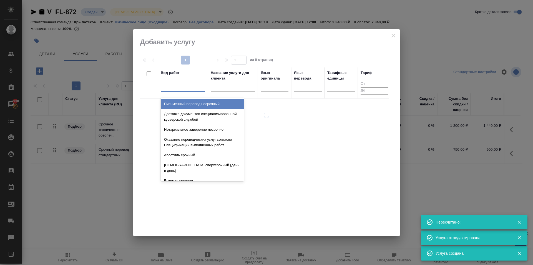
click at [183, 86] on div at bounding box center [183, 86] width 44 height 8
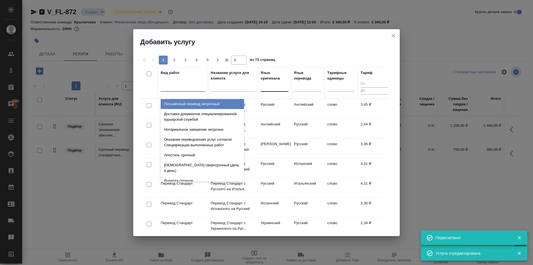
click at [286, 89] on div at bounding box center [275, 86] width 28 height 8
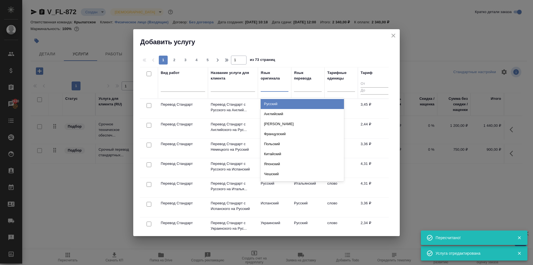
click at [284, 103] on div "Русский" at bounding box center [302, 104] width 83 height 10
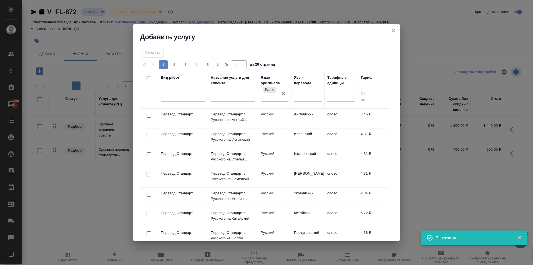
drag, startPoint x: 325, startPoint y: 93, endPoint x: 308, endPoint y: 97, distance: 17.4
click at [325, 93] on th "Тарифные единицы" at bounding box center [340, 90] width 33 height 37
drag, startPoint x: 306, startPoint y: 97, endPoint x: 308, endPoint y: 105, distance: 8.8
click at [306, 98] on div at bounding box center [308, 96] width 28 height 8
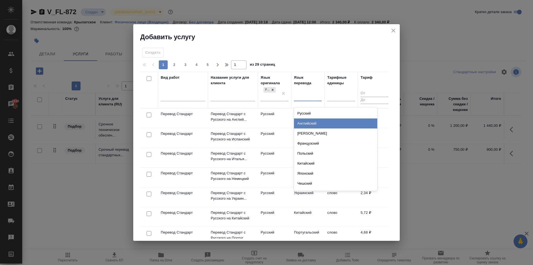
click at [310, 124] on div "Английский" at bounding box center [335, 123] width 83 height 10
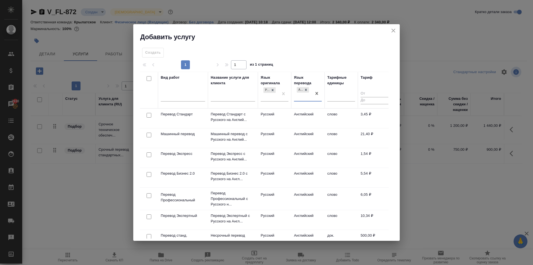
click at [292, 115] on td "Английский" at bounding box center [307, 118] width 33 height 19
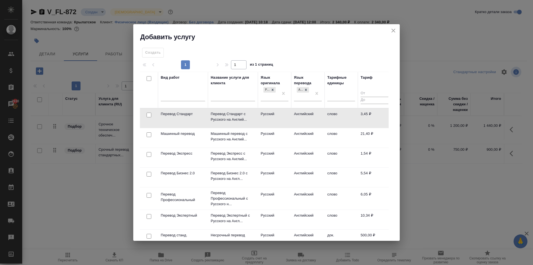
click at [292, 115] on td "Английский" at bounding box center [307, 117] width 33 height 19
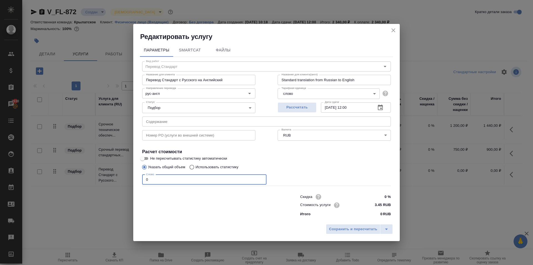
drag, startPoint x: 148, startPoint y: 181, endPoint x: 132, endPoint y: 178, distance: 16.6
click at [132, 178] on div "Редактировать услугу Параметры SmartCat Файлы Вид работ Перевод Стандарт Вид ра…" at bounding box center [266, 132] width 533 height 265
type input "1"
click at [361, 230] on span "Сохранить и пересчитать" at bounding box center [353, 229] width 48 height 6
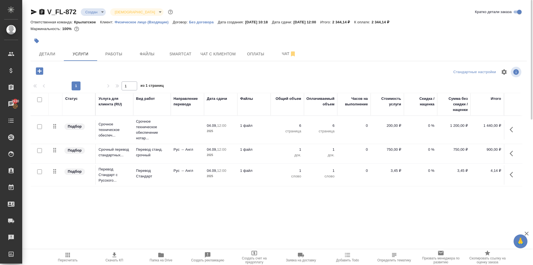
click at [511, 153] on icon "button" at bounding box center [513, 153] width 7 height 7
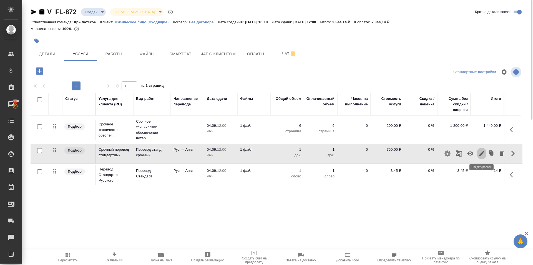
click at [482, 155] on icon "button" at bounding box center [481, 153] width 7 height 7
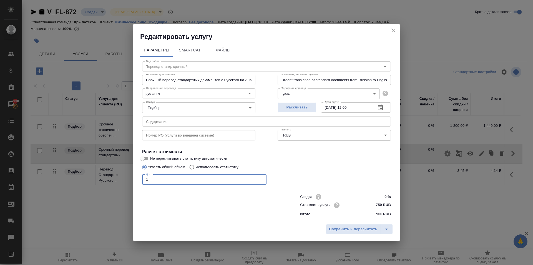
drag, startPoint x: 155, startPoint y: 179, endPoint x: 130, endPoint y: 178, distance: 24.4
click at [130, 178] on div "Редактировать услугу Параметры SmartCat Файлы Вид работ Перевод станд. срочный …" at bounding box center [266, 132] width 533 height 265
type input "2"
click at [181, 124] on input "text" at bounding box center [266, 121] width 249 height 10
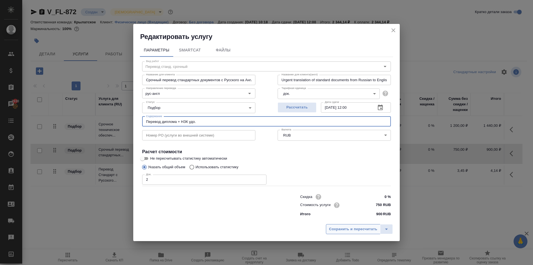
type input "Перевод диплома + НЗК удо."
click at [355, 230] on span "Сохранить и пересчитать" at bounding box center [353, 229] width 48 height 6
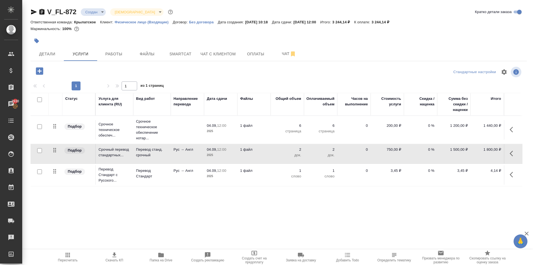
click at [75, 256] on span "Пересчитать" at bounding box center [68, 256] width 40 height 11
click at [52, 48] on button "Детали" at bounding box center [47, 54] width 33 height 14
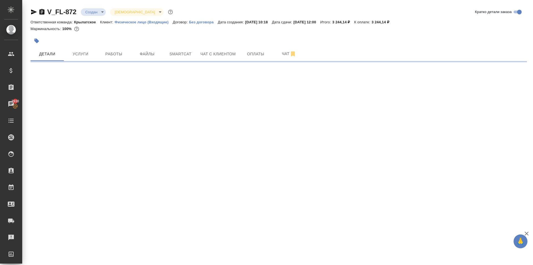
select select "RU"
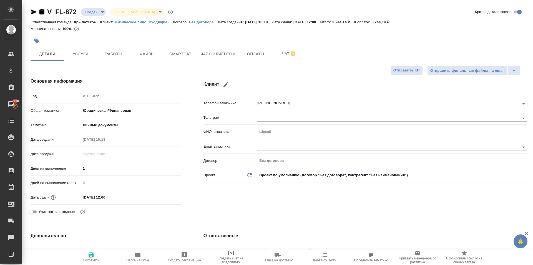
type textarea "x"
click at [81, 47] on button "Услуги" at bounding box center [80, 54] width 33 height 14
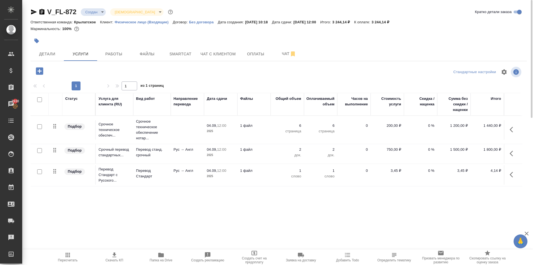
click at [38, 67] on icon "button" at bounding box center [40, 71] width 10 height 10
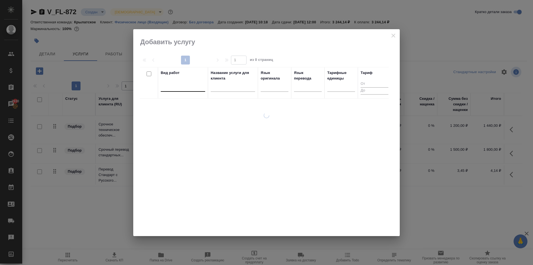
click at [174, 89] on div at bounding box center [183, 86] width 44 height 8
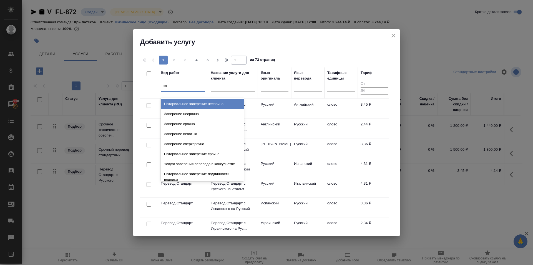
type input "з"
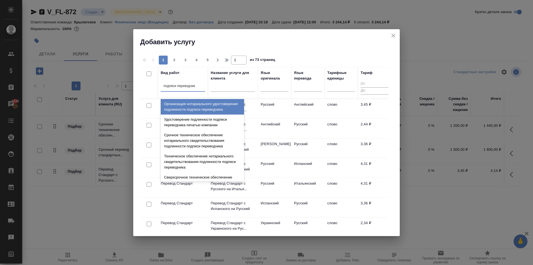
type input "подписи переводчика"
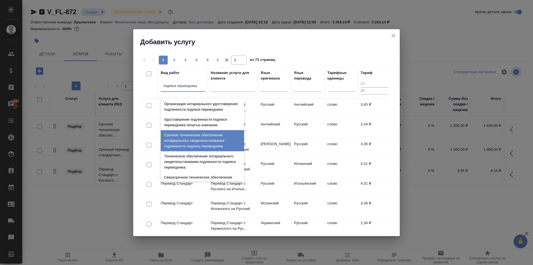
scroll to position [19, 0]
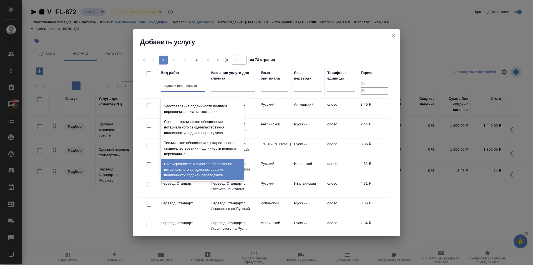
click at [215, 167] on div "Сверхсрочное техническое обеспечение нотариального свидетельствования подлиннос…" at bounding box center [202, 169] width 83 height 21
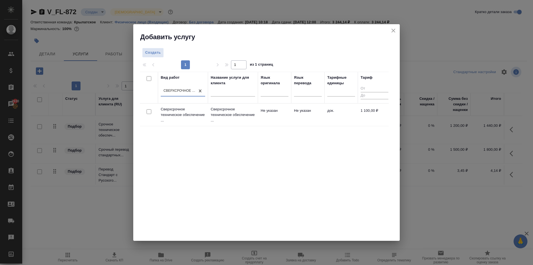
click at [282, 115] on td "Не указан" at bounding box center [274, 114] width 33 height 19
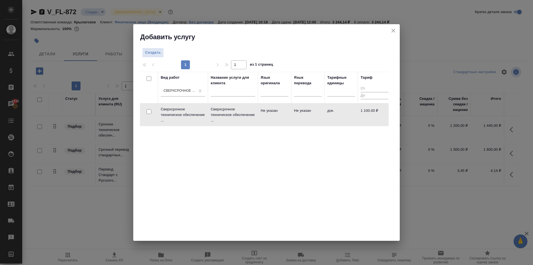
click at [282, 115] on td "Не указан" at bounding box center [274, 114] width 33 height 19
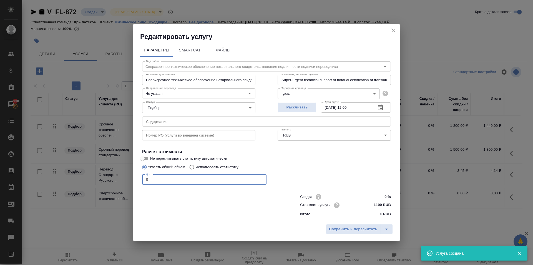
drag, startPoint x: 145, startPoint y: 181, endPoint x: 112, endPoint y: 177, distance: 33.0
click at [112, 177] on div "Редактировать услугу Параметры SmartCat Файлы Вид работ Сверхсрочное техническо…" at bounding box center [266, 132] width 533 height 265
type input "2"
click at [349, 231] on span "Сохранить и пересчитать" at bounding box center [353, 229] width 48 height 6
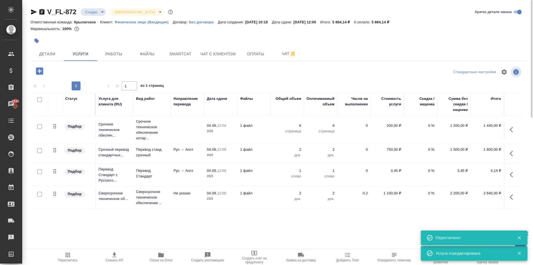
click at [70, 256] on icon "button" at bounding box center [67, 254] width 7 height 7
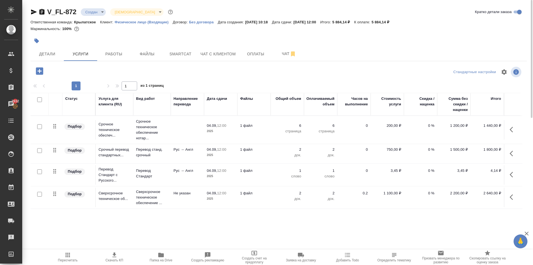
click at [41, 68] on icon "button" at bounding box center [39, 70] width 7 height 7
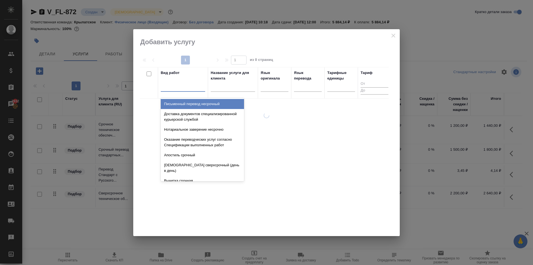
click at [180, 91] on div at bounding box center [183, 86] width 44 height 11
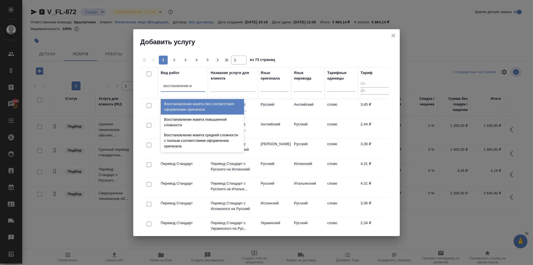
type input "восстановление ма"
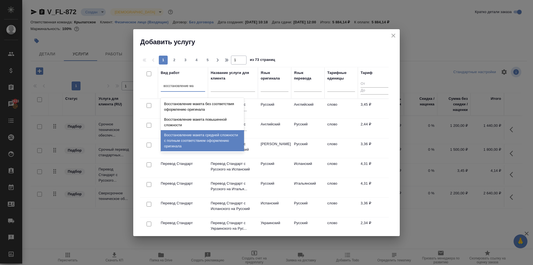
drag, startPoint x: 231, startPoint y: 138, endPoint x: 249, endPoint y: 127, distance: 21.3
click at [232, 136] on div "Восстановление макета средней сложности с полным соответствием оформлению ориги…" at bounding box center [202, 140] width 83 height 21
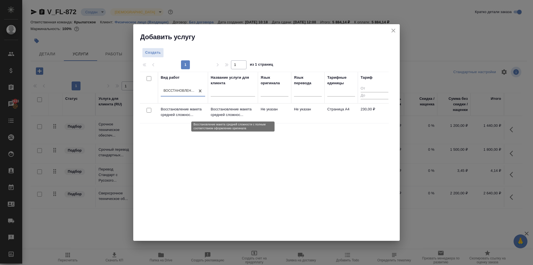
click at [255, 111] on p "Восстановление макета средней сложнос..." at bounding box center [233, 111] width 44 height 11
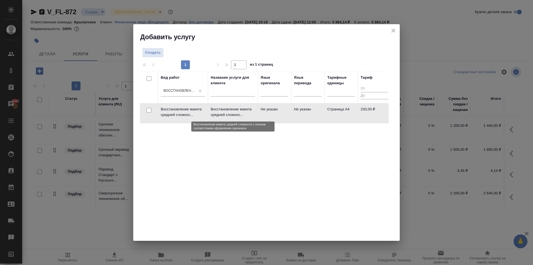
click at [255, 111] on p "Восстановление макета средней сложнос..." at bounding box center [233, 111] width 44 height 11
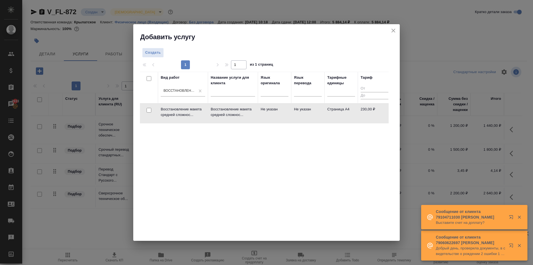
drag, startPoint x: 256, startPoint y: 110, endPoint x: 227, endPoint y: 114, distance: 29.6
click at [227, 114] on p "Восстановление макета средней сложнос..." at bounding box center [233, 111] width 44 height 11
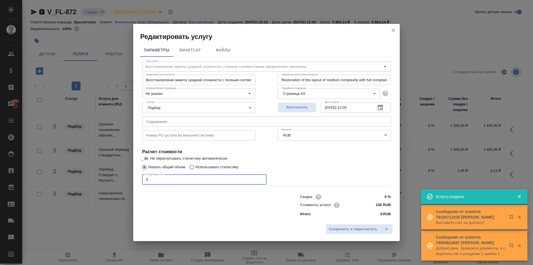
click at [125, 177] on div "Редактировать услугу Параметры SmartCat Файлы Вид работ Восстановление макета с…" at bounding box center [266, 132] width 533 height 265
type input "4"
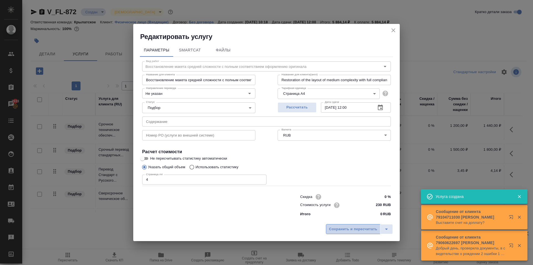
click at [366, 231] on span "Сохранить и пересчитать" at bounding box center [353, 229] width 48 height 6
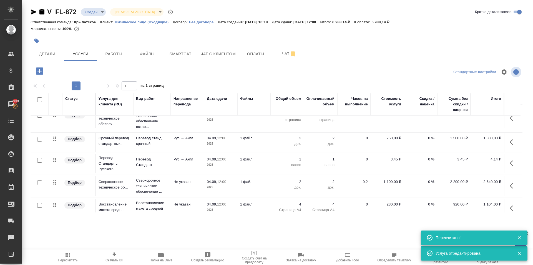
scroll to position [0, 0]
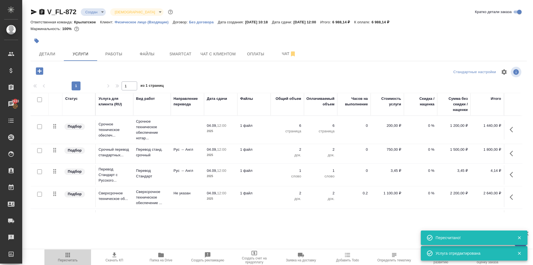
click at [76, 253] on span "Пересчитать" at bounding box center [68, 256] width 40 height 11
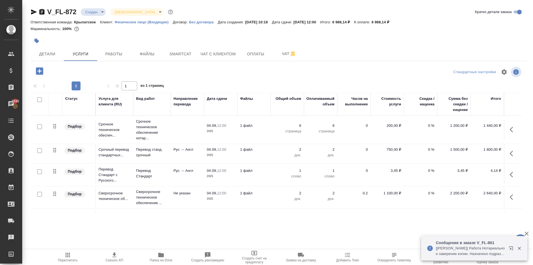
click at [81, 251] on button "Пересчитать" at bounding box center [67, 257] width 47 height 16
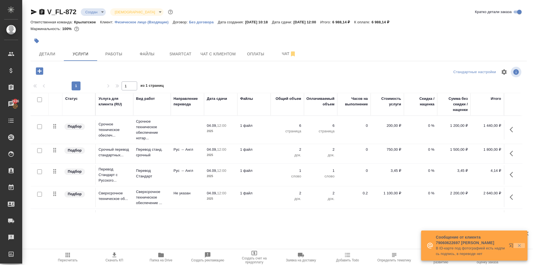
click at [513, 247] on div at bounding box center [515, 245] width 20 height 11
click at [508, 245] on button "button" at bounding box center [511, 246] width 13 height 13
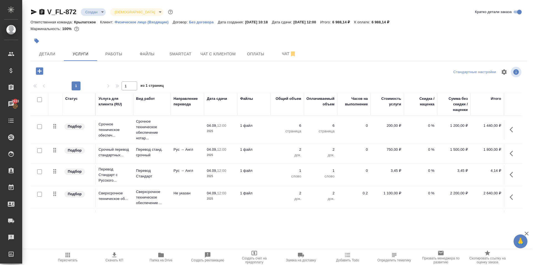
click at [508, 170] on button "button" at bounding box center [512, 174] width 13 height 13
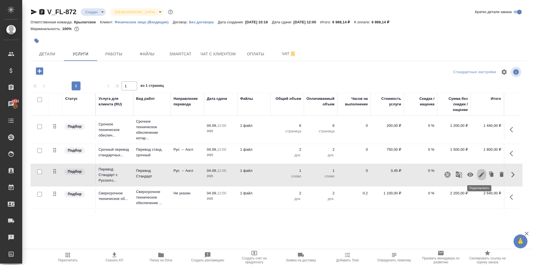
click at [481, 173] on icon "button" at bounding box center [481, 174] width 7 height 7
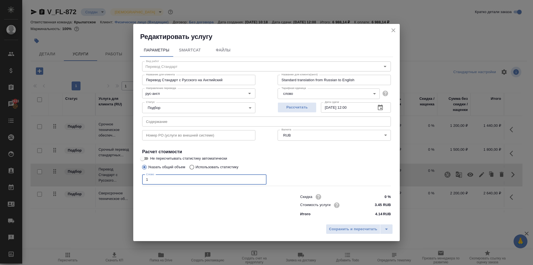
drag, startPoint x: 148, startPoint y: 178, endPoint x: 129, endPoint y: 176, distance: 18.8
click at [129, 176] on div "Редактировать услугу Параметры SmartCat Файлы Вид работ Перевод Стандарт Вид ра…" at bounding box center [266, 132] width 533 height 265
type input "780"
click at [352, 226] on span "Сохранить и пересчитать" at bounding box center [353, 229] width 48 height 6
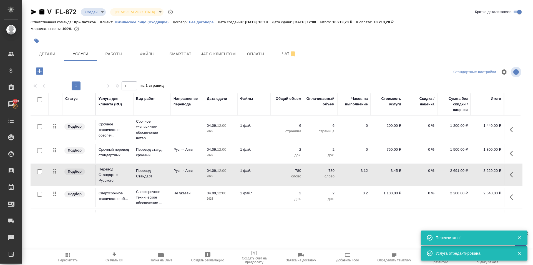
click at [510, 175] on icon "button" at bounding box center [513, 174] width 7 height 7
click at [479, 177] on icon "button" at bounding box center [481, 174] width 7 height 7
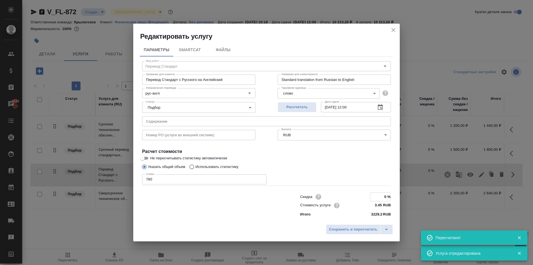
drag, startPoint x: 380, startPoint y: 198, endPoint x: 408, endPoint y: 203, distance: 27.8
click at [408, 203] on div "Редактировать услугу Параметры SmartCat Файлы Вид работ Перевод Стандарт Вид ра…" at bounding box center [266, 132] width 533 height 265
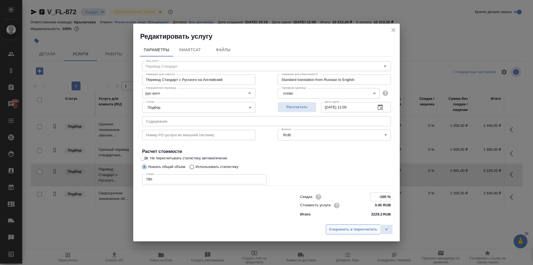
type input "-100 %"
click at [359, 229] on span "Сохранить и пересчитать" at bounding box center [353, 229] width 48 height 6
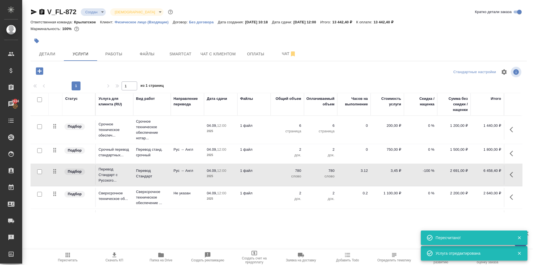
click at [62, 258] on span "Пересчитать" at bounding box center [68, 260] width 20 height 4
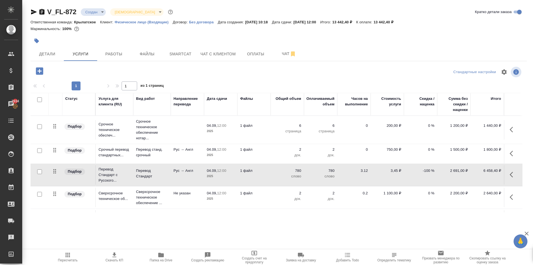
click at [68, 258] on span "Пересчитать" at bounding box center [68, 260] width 20 height 4
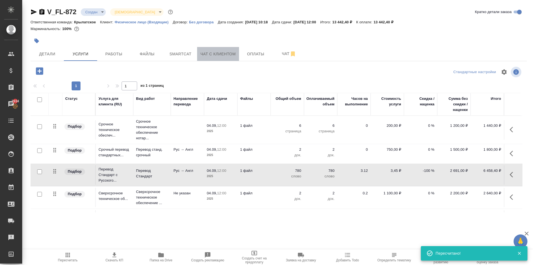
click at [221, 49] on button "Чат с клиентом" at bounding box center [218, 54] width 42 height 14
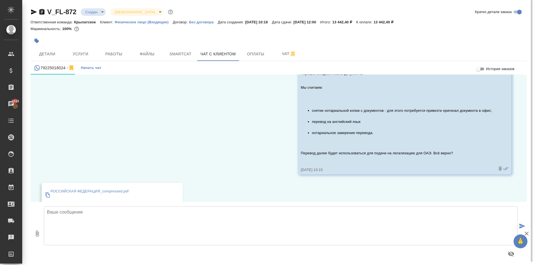
scroll to position [353, 0]
click at [52, 55] on span "Детали" at bounding box center [47, 54] width 27 height 7
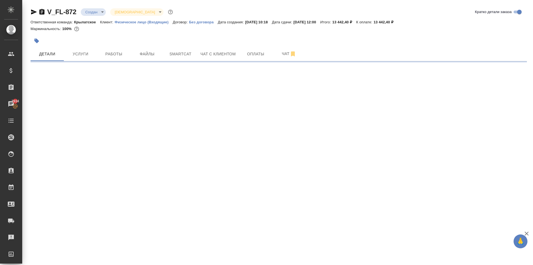
select select "RU"
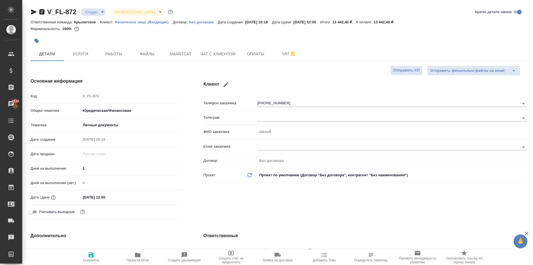
type textarea "x"
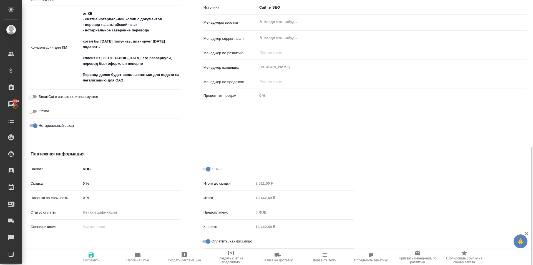
scroll to position [135, 0]
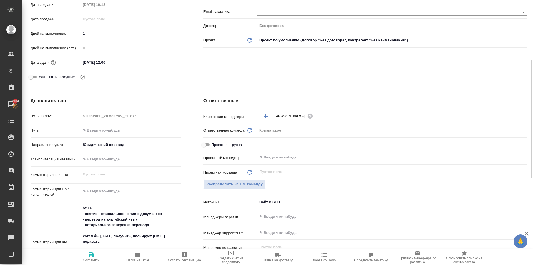
type textarea "x"
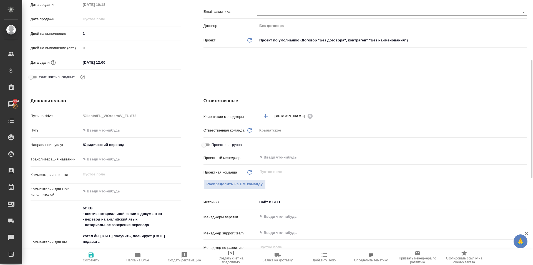
type textarea "x"
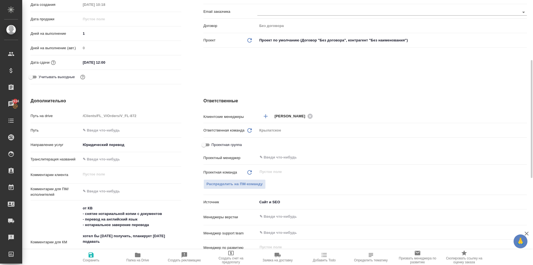
type textarea "x"
drag, startPoint x: 134, startPoint y: 254, endPoint x: 137, endPoint y: 251, distance: 4.7
click at [134, 252] on span "Папка на Drive" at bounding box center [138, 256] width 40 height 11
type textarea "x"
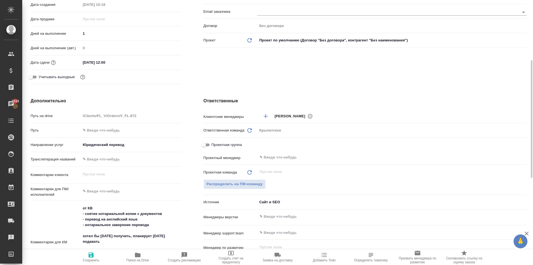
type textarea "x"
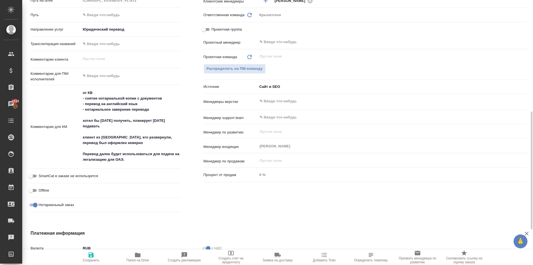
scroll to position [83, 0]
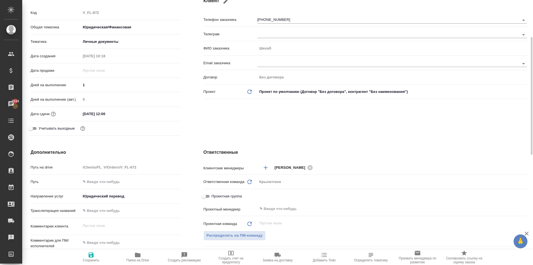
type textarea "x"
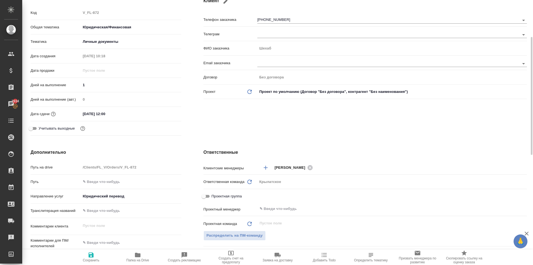
type textarea "x"
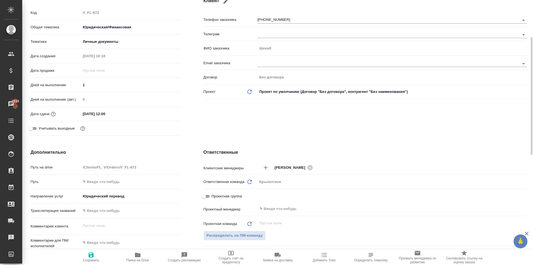
type textarea "x"
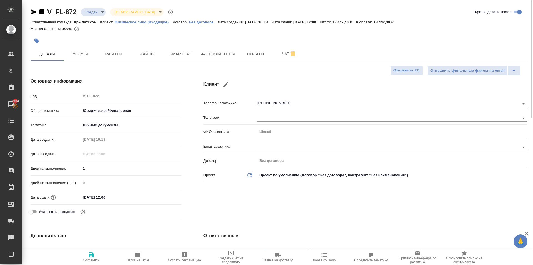
click at [202, 29] on div "Маржинальность: 100%" at bounding box center [279, 28] width 496 height 7
click at [216, 51] on span "Чат с клиентом" at bounding box center [217, 54] width 35 height 7
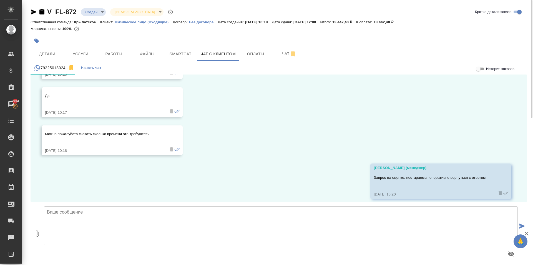
scroll to position [492, 0]
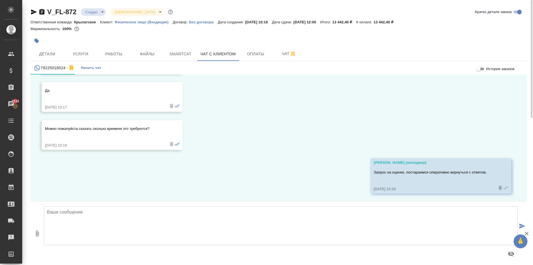
click at [105, 213] on textarea at bounding box center [281, 225] width 474 height 39
paste textarea "Направляем расчёт стоимости по Вашему запросу. Срок исполнения: в течении 5 час…"
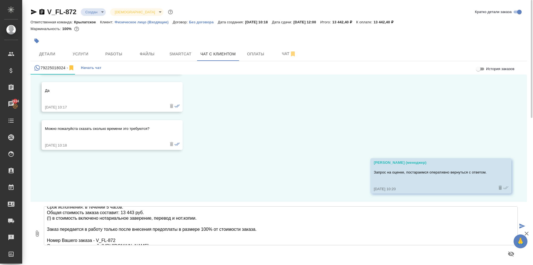
scroll to position [0, 0]
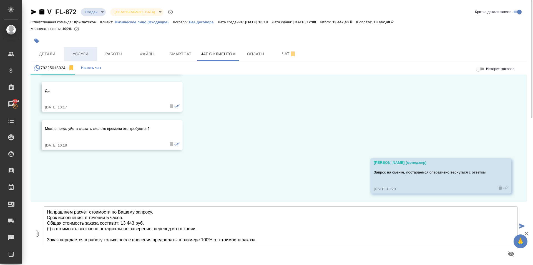
type textarea "Направляем расчёт стоимости по Вашему запросу. Срок исполнения: в течении 5 час…"
click at [76, 53] on span "Услуги" at bounding box center [80, 54] width 27 height 7
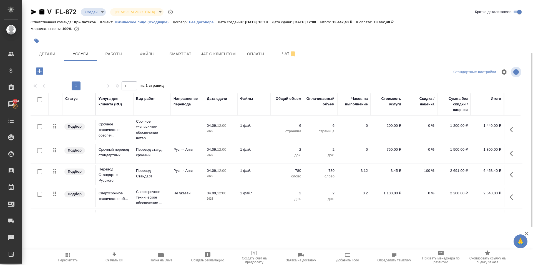
scroll to position [23, 0]
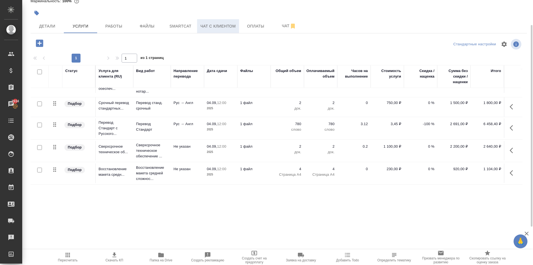
click at [208, 29] on span "Чат с клиентом" at bounding box center [217, 26] width 35 height 7
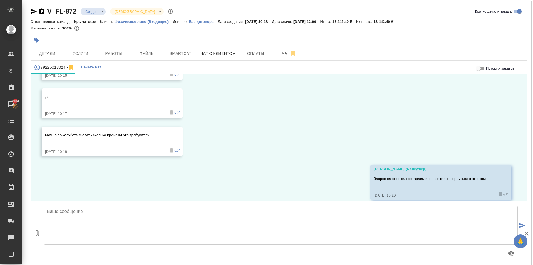
scroll to position [492, 0]
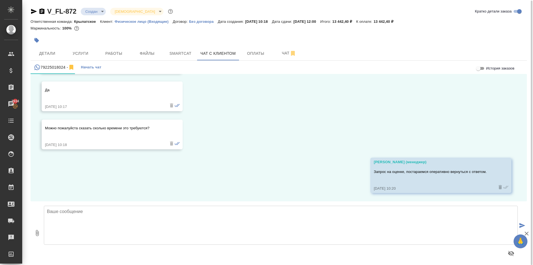
click at [74, 226] on textarea at bounding box center [281, 224] width 474 height 39
paste textarea "Направляем расчёт стоимости по Вашему запросу. Срок исполнения: в течении 5 час…"
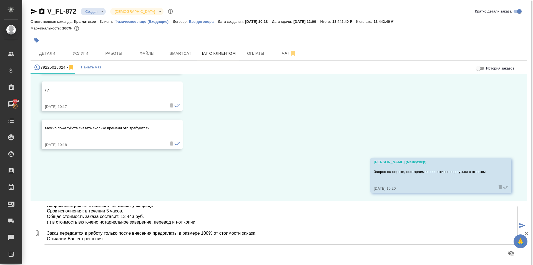
scroll to position [2, 0]
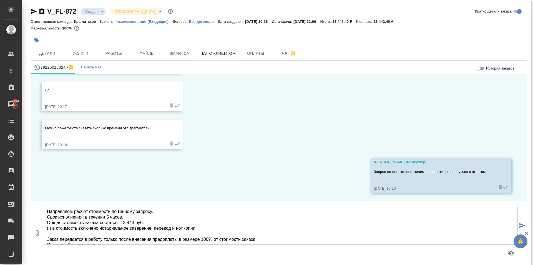
type textarea "Направляем расчёт стоимости по Вашему запросу. Срок исполнения: в течении 5 час…"
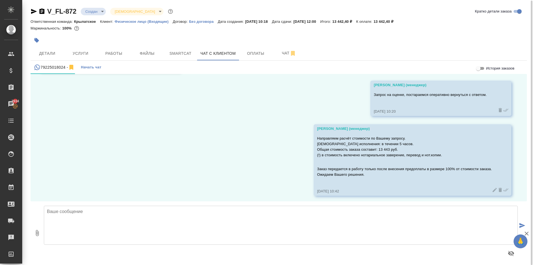
scroll to position [571, 0]
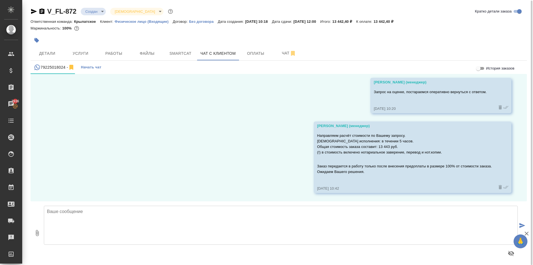
click at [90, 8] on body "🙏 .cls-1 fill:#fff; AWATERA Kasymov Timur Клиенты Спецификации Заказы 2936 Чаты…" at bounding box center [266, 132] width 533 height 265
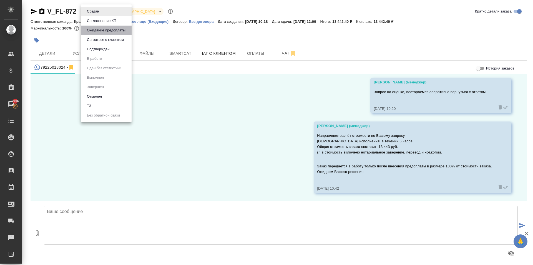
click at [96, 32] on button "Ожидание предоплаты" at bounding box center [106, 30] width 42 height 6
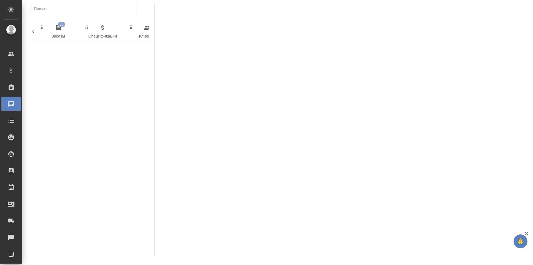
scroll to position [0, 291]
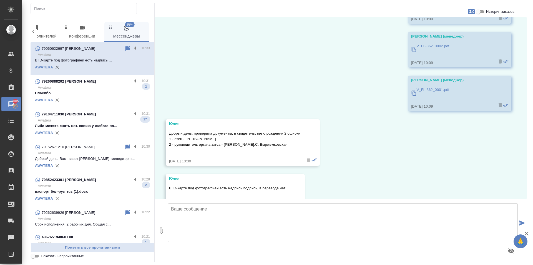
scroll to position [1512, 0]
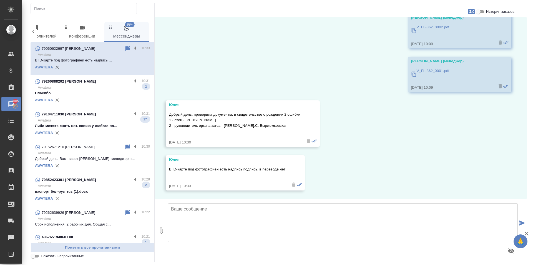
click at [437, 70] on p "V_FL-862_0001.pdf" at bounding box center [433, 71] width 33 height 6
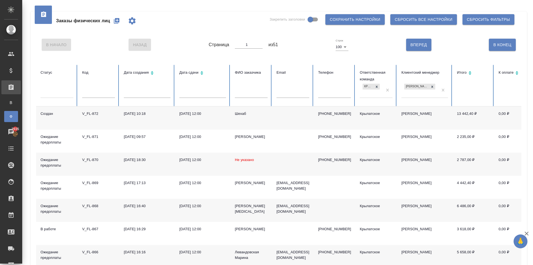
click at [119, 20] on icon "button" at bounding box center [117, 21] width 6 height 6
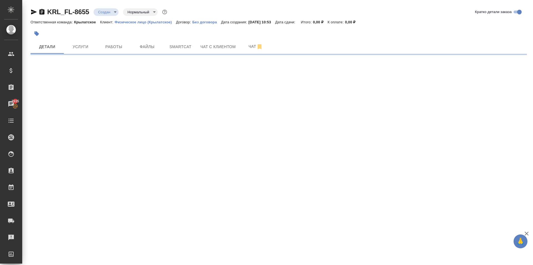
select select "RU"
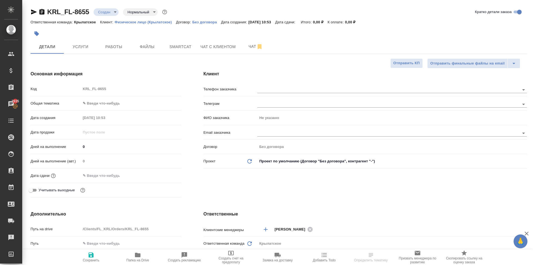
type textarea "x"
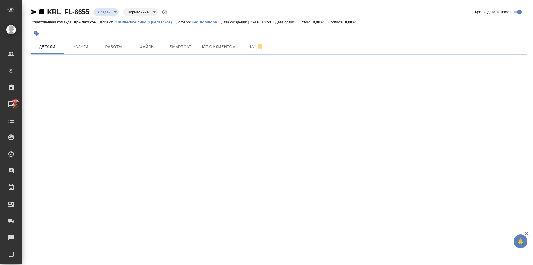
select select "RU"
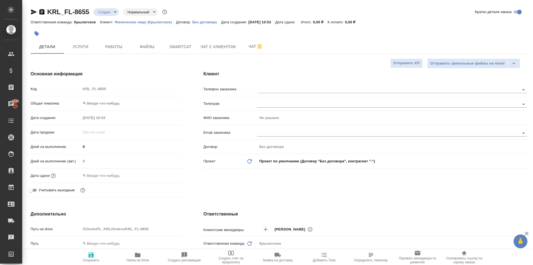
type textarea "x"
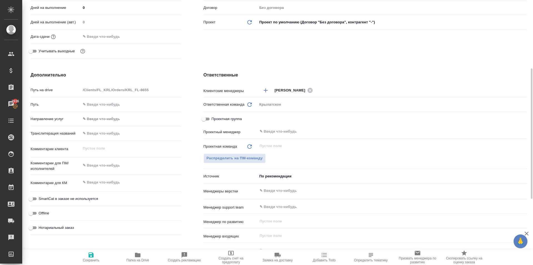
click at [115, 134] on input "text" at bounding box center [131, 133] width 100 height 8
type input "Ш"
type textarea "x"
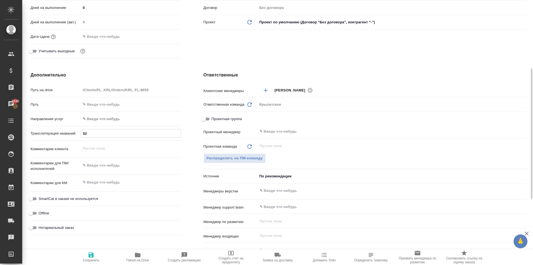
type input "[DEMOGRAPHIC_DATA]"
type textarea "x"
type input "ШАР"
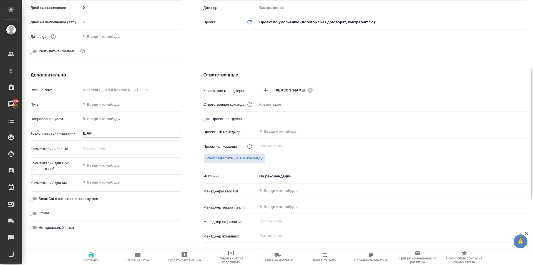
type textarea "x"
type input "ШАРО"
type textarea "x"
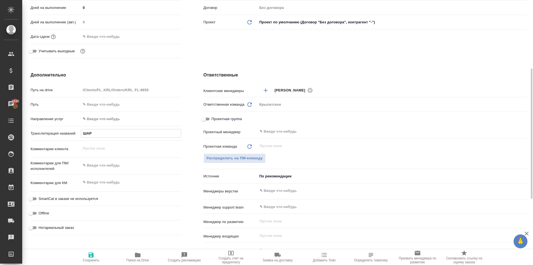
type textarea "x"
type input "ШАРОБ"
type textarea "x"
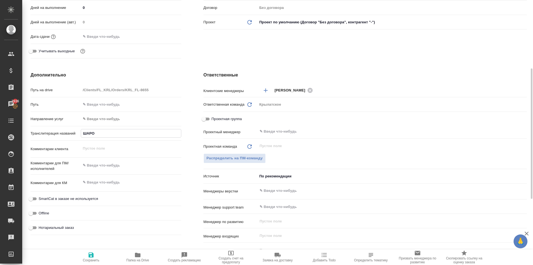
type textarea "x"
type input "ШАРОБИ"
type textarea "x"
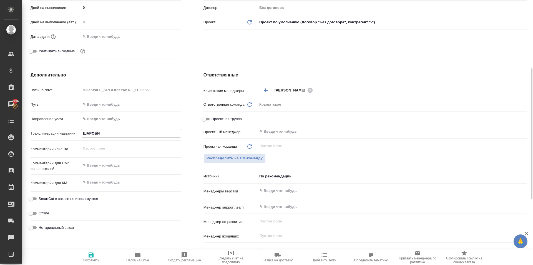
type input "ШАРОБИД"
type textarea "x"
type input "ШАРОБИДИ"
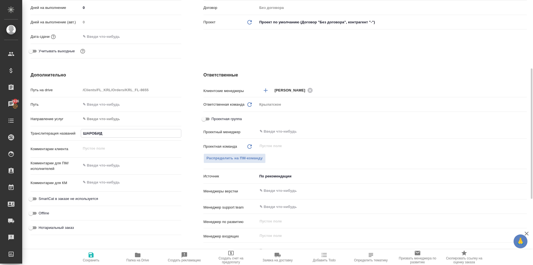
type textarea "x"
type input "ШАРОБИДИН"
type textarea "x"
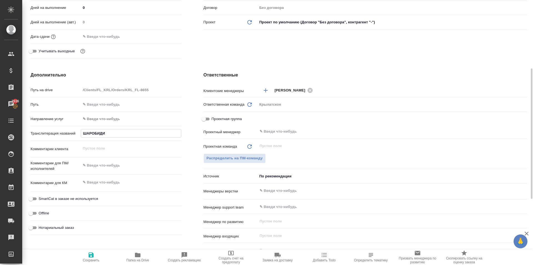
type textarea "x"
type input "[PERSON_NAME]"
type textarea "x"
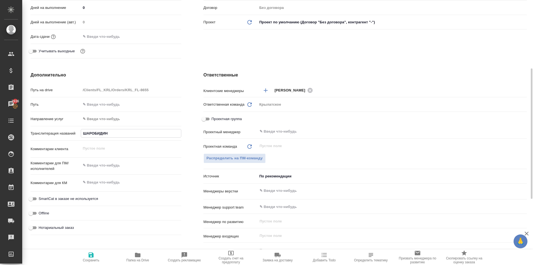
type textarea "x"
type input "[PERSON_NAME]"
type textarea "x"
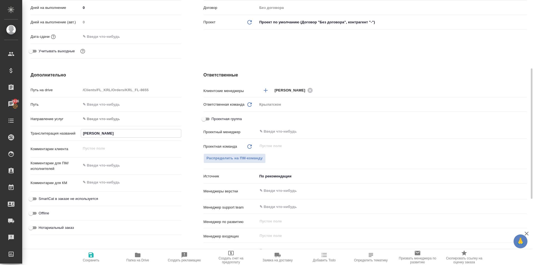
type input "[PERSON_NAME]"
type textarea "x"
type input "[PERSON_NAME] [PERSON_NAME]"
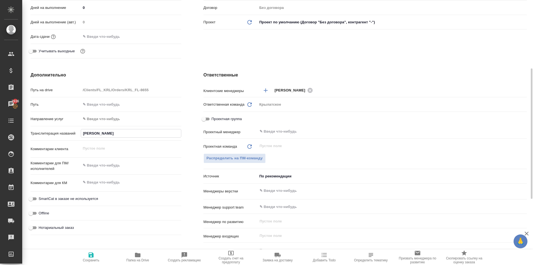
type textarea "x"
type input "[PERSON_NAME] ИС"
type textarea "x"
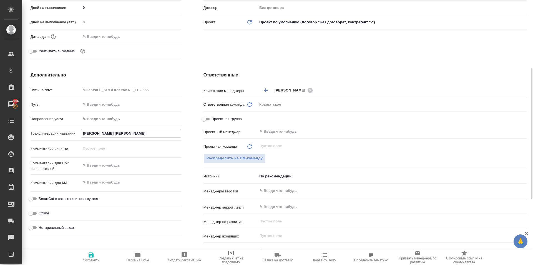
type textarea "x"
type input "[PERSON_NAME] ИСМ"
type textarea "x"
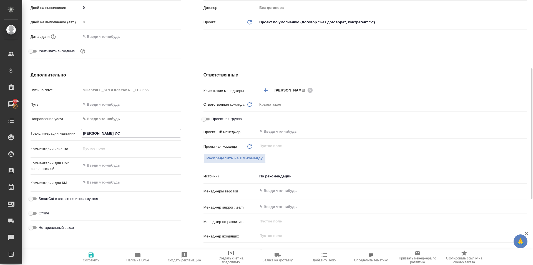
type textarea "x"
type input "[PERSON_NAME] ИСМО"
type textarea "x"
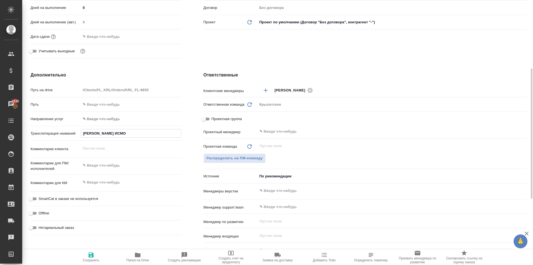
type input "[PERSON_NAME] ИСМОИ"
type textarea "x"
type input "[PERSON_NAME] ИСМОИЛ"
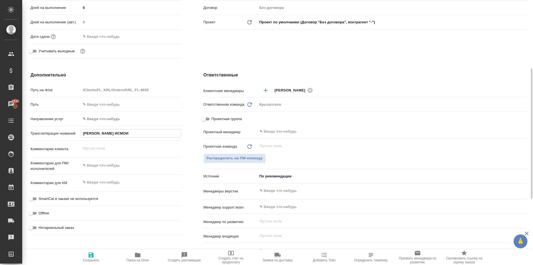
type textarea "x"
type input "[PERSON_NAME] ИСМОИЛЖ"
type textarea "x"
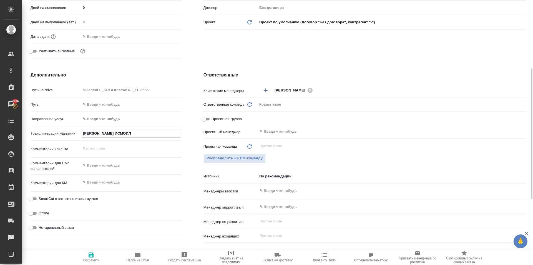
type textarea "x"
type input "[PERSON_NAME] ИСМОИЛЖО"
type textarea "x"
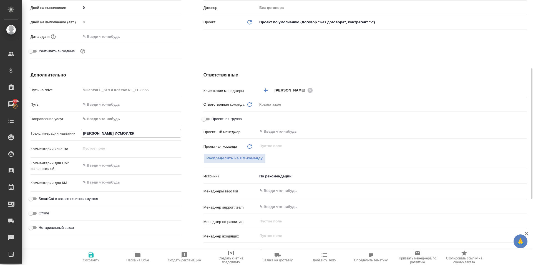
type textarea "x"
type input "[PERSON_NAME] ИСМОИЛЖОН"
type textarea "x"
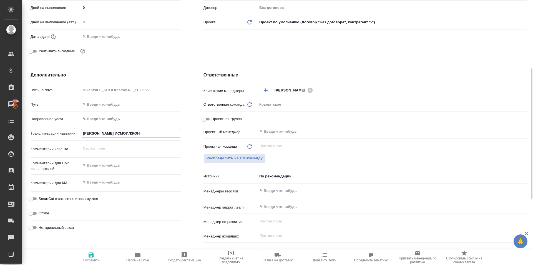
type input "[PERSON_NAME] ИСМОИЛЖОН"
type textarea "x"
type input "[PERSON_NAME] ИСМОИЛЖОН [PERSON_NAME]"
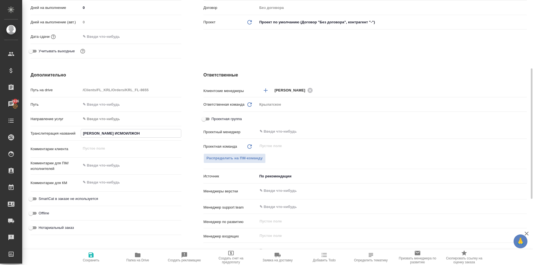
type textarea "x"
type input "[PERSON_NAME] ИСМОИЛЖОН ФА"
type textarea "x"
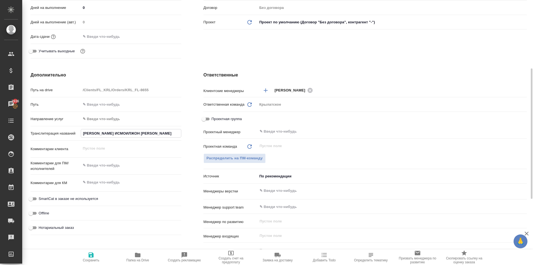
type textarea "x"
type input "[PERSON_NAME] ИСМОИЛЖОН ФАР"
type textarea "x"
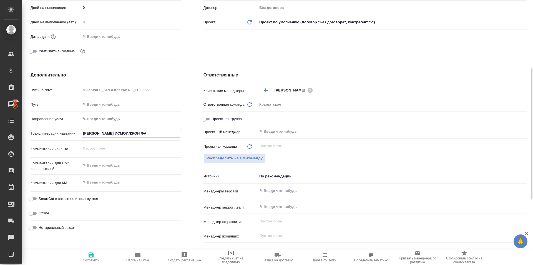
type textarea "x"
type input "[PERSON_NAME] ИСМОИЛЖОН ФАРХ"
type textarea "x"
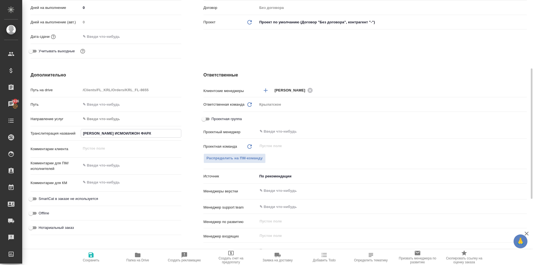
type input "[PERSON_NAME] [PERSON_NAME]"
type textarea "x"
type input "[PERSON_NAME] ИСМОИЛЖОН ФАРХОД"
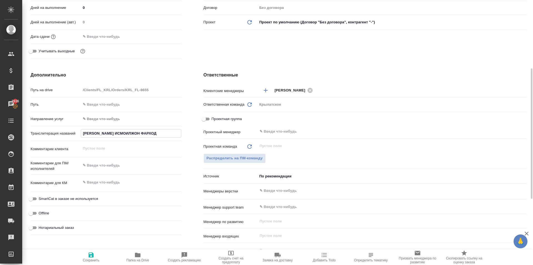
type textarea "x"
type input "[PERSON_NAME] [PERSON_NAME]"
type textarea "x"
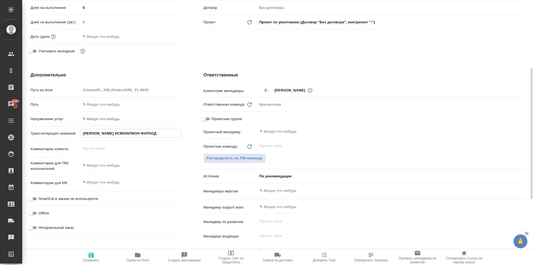
type textarea "x"
type input "[PERSON_NAME] [PERSON_NAME]"
type textarea "x"
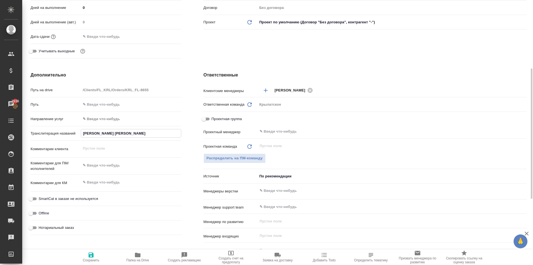
type textarea "x"
type input "[PERSON_NAME] [PERSON_NAME]"
type textarea "x"
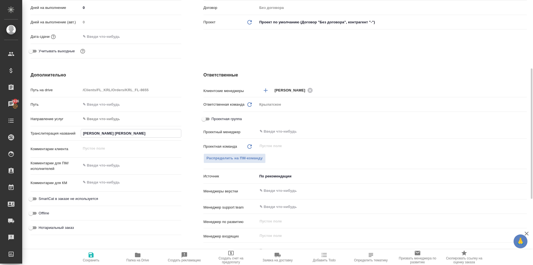
type input "[PERSON_NAME] [PERSON_NAME]"
type textarea "x"
type input "[PERSON_NAME] [PERSON_NAME] [PERSON_NAME]"
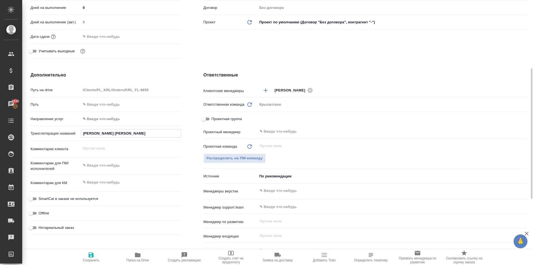
type textarea "x"
type input "[PERSON_NAME] [PERSON_NAME]"
type textarea "x"
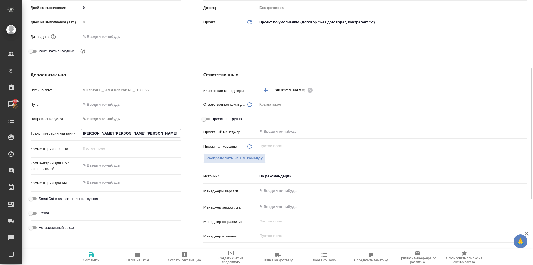
type textarea "x"
type input "[PERSON_NAME] [PERSON_NAME]"
type textarea "x"
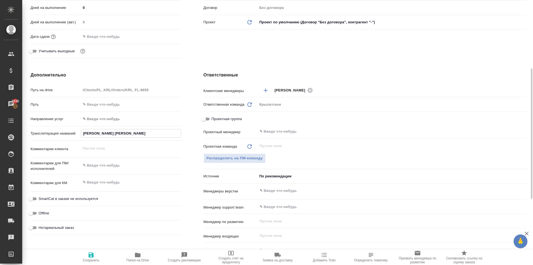
type textarea "x"
type input "[PERSON_NAME] [PERSON_NAME]"
type textarea "x"
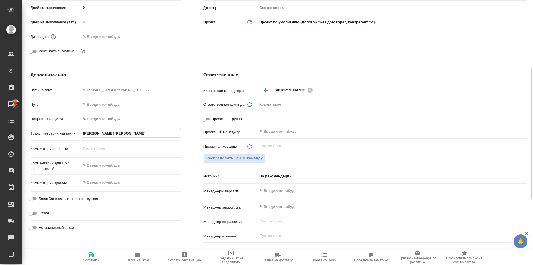
type input "[PERSON_NAME] [PERSON_NAME]"
type textarea "x"
type input "[PERSON_NAME] [PERSON_NAME]"
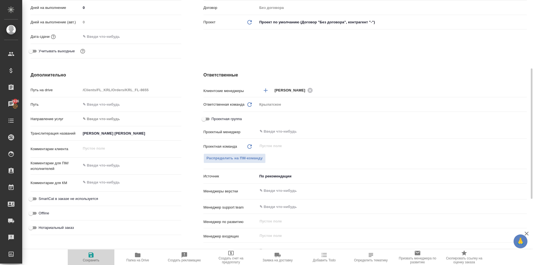
click at [92, 262] on button "Сохранить" at bounding box center [91, 257] width 47 height 16
type textarea "x"
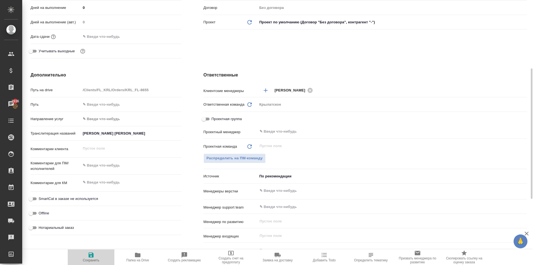
type textarea "x"
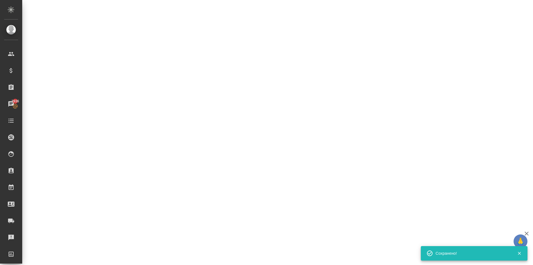
select select "RU"
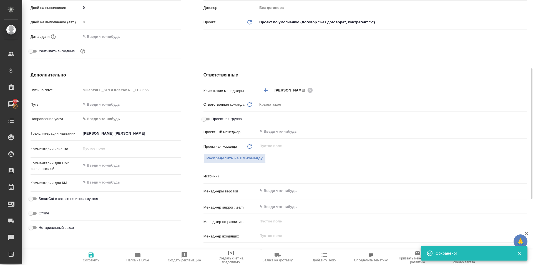
type textarea "x"
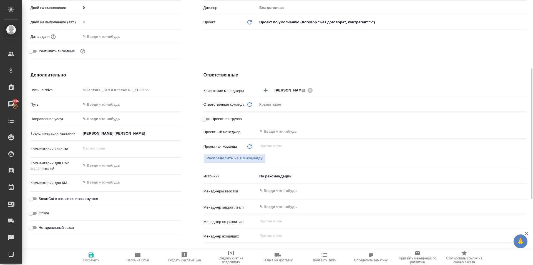
click at [69, 225] on span "Нотариальный заказ" at bounding box center [56, 228] width 35 height 6
click at [41, 225] on input "Нотариальный заказ" at bounding box center [31, 227] width 20 height 7
checkbox input "true"
type textarea "x"
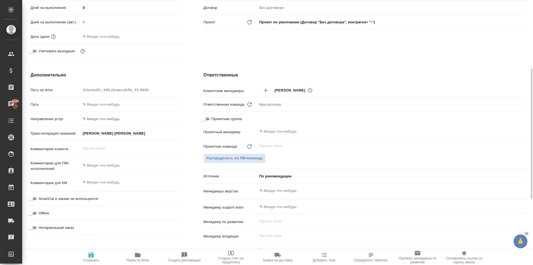
type textarea "x"
click at [79, 198] on span "SmartCat в заказе не используется" at bounding box center [68, 199] width 59 height 6
click at [41, 198] on input "SmartCat в заказе не используется" at bounding box center [31, 198] width 20 height 7
checkbox input "true"
type textarea "x"
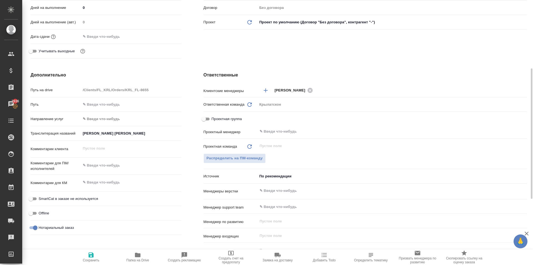
type textarea "x"
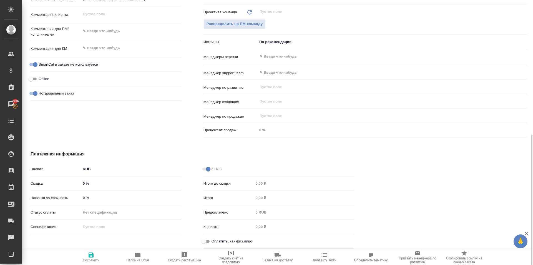
click at [206, 241] on input "Оплатить, как физ.лицо" at bounding box center [204, 241] width 20 height 7
checkbox input "true"
type textarea "x"
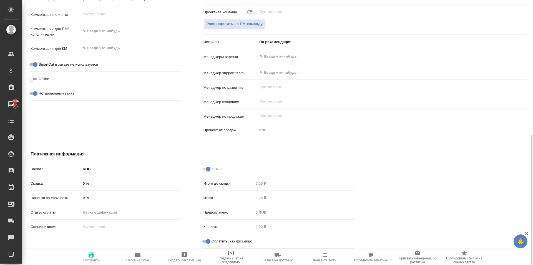
click at [93, 256] on icon "button" at bounding box center [91, 254] width 5 height 5
type textarea "x"
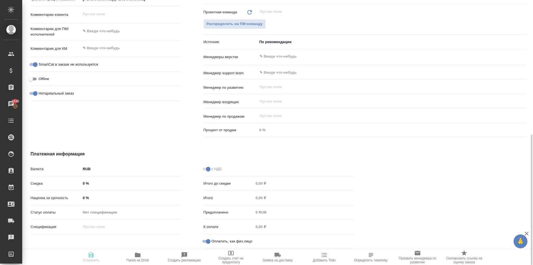
type textarea "x"
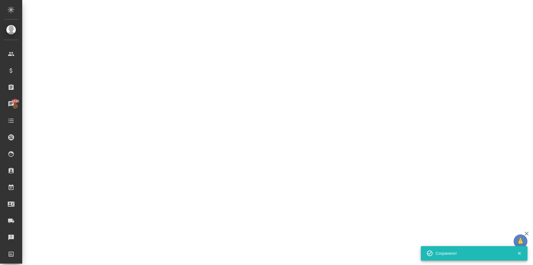
select select "RU"
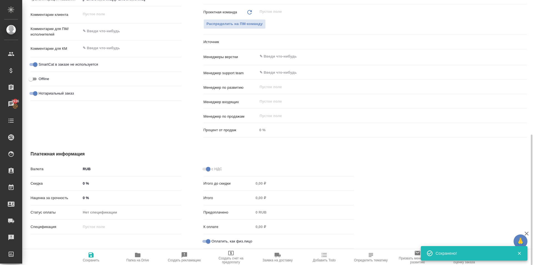
type textarea "x"
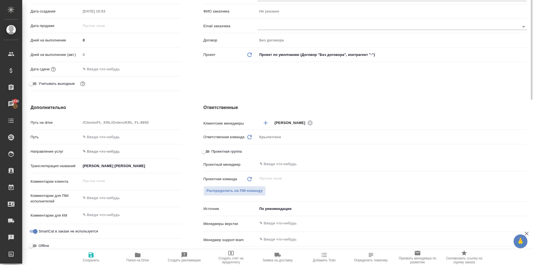
scroll to position [51, 0]
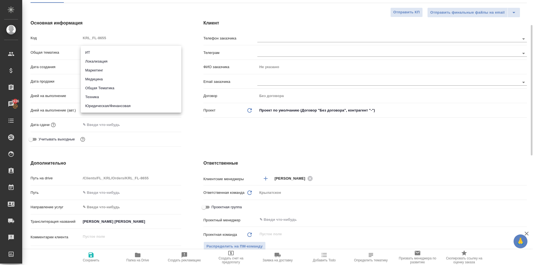
click at [117, 50] on body "🙏 .cls-1 fill:#fff; AWATERA [PERSON_NAME] Клиенты Спецификации Заказы 2936 Чаты…" at bounding box center [266, 132] width 533 height 265
drag, startPoint x: 112, startPoint y: 105, endPoint x: 110, endPoint y: 100, distance: 5.1
click at [112, 105] on li "Юридическая/Финансовая" at bounding box center [131, 105] width 100 height 9
type input "yr-fn"
type textarea "x"
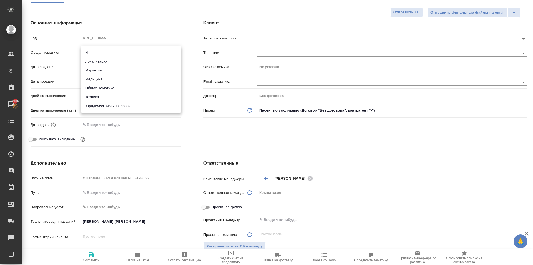
type textarea "x"
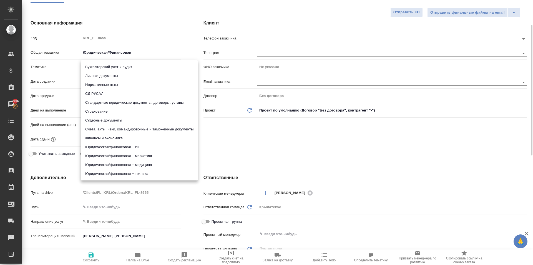
click at [105, 67] on body "🙏 .cls-1 fill:#fff; AWATERA [PERSON_NAME] Клиенты Спецификации Заказы 2936 Чаты…" at bounding box center [266, 132] width 533 height 265
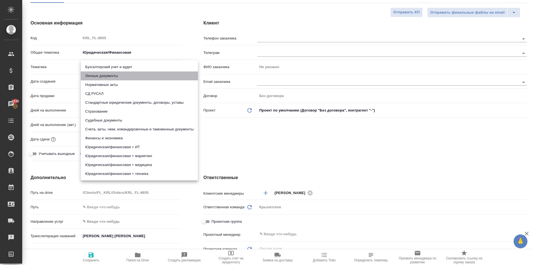
click at [103, 76] on li "Личные документы" at bounding box center [139, 75] width 117 height 9
type textarea "x"
type input "5a8b8b956a9677013d343cfe"
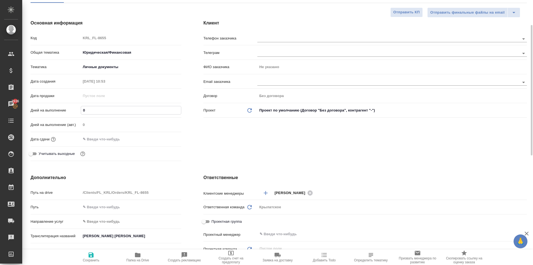
drag, startPoint x: 90, startPoint y: 110, endPoint x: 64, endPoint y: 107, distance: 26.3
click at [64, 107] on div "Дней на выполнение 0" at bounding box center [106, 110] width 151 height 10
type input "1"
type textarea "x"
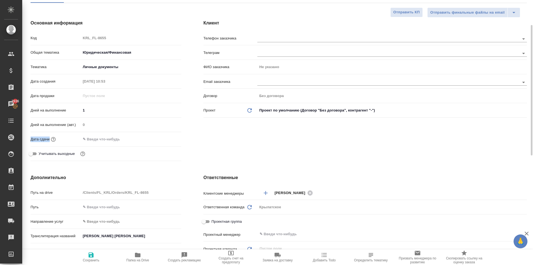
click at [85, 134] on div "Код KRL_FL-8655 Общая тематика Юридическая/Финансовая yr-fn Тематика Личные док…" at bounding box center [106, 98] width 151 height 130
click at [94, 141] on input "text" at bounding box center [105, 139] width 49 height 8
click at [164, 138] on icon "button" at bounding box center [165, 138] width 7 height 7
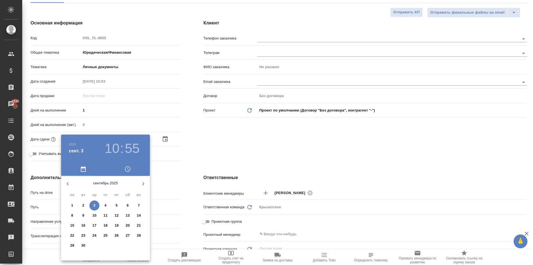
click at [94, 207] on p "3" at bounding box center [94, 205] width 2 height 6
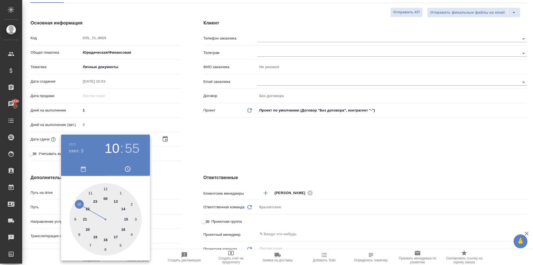
drag, startPoint x: 116, startPoint y: 201, endPoint x: 111, endPoint y: 190, distance: 11.8
click at [116, 200] on div at bounding box center [105, 219] width 72 height 72
click at [106, 189] on div at bounding box center [105, 219] width 72 height 72
drag, startPoint x: 152, startPoint y: 193, endPoint x: 135, endPoint y: 209, distance: 23.2
click at [152, 193] on div at bounding box center [266, 132] width 533 height 265
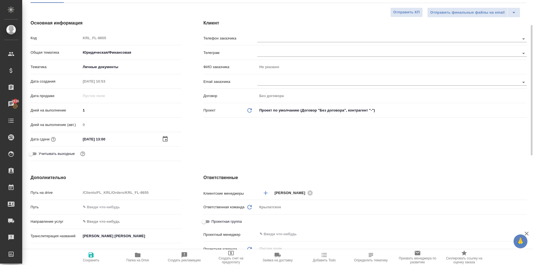
click at [95, 256] on span "Сохранить" at bounding box center [91, 256] width 40 height 11
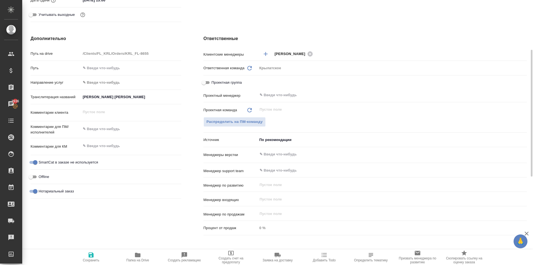
scroll to position [162, 0]
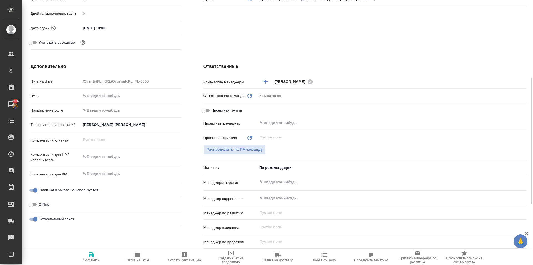
click at [148, 128] on input "[PERSON_NAME] [PERSON_NAME]" at bounding box center [131, 124] width 100 height 8
